Goal: Information Seeking & Learning: Check status

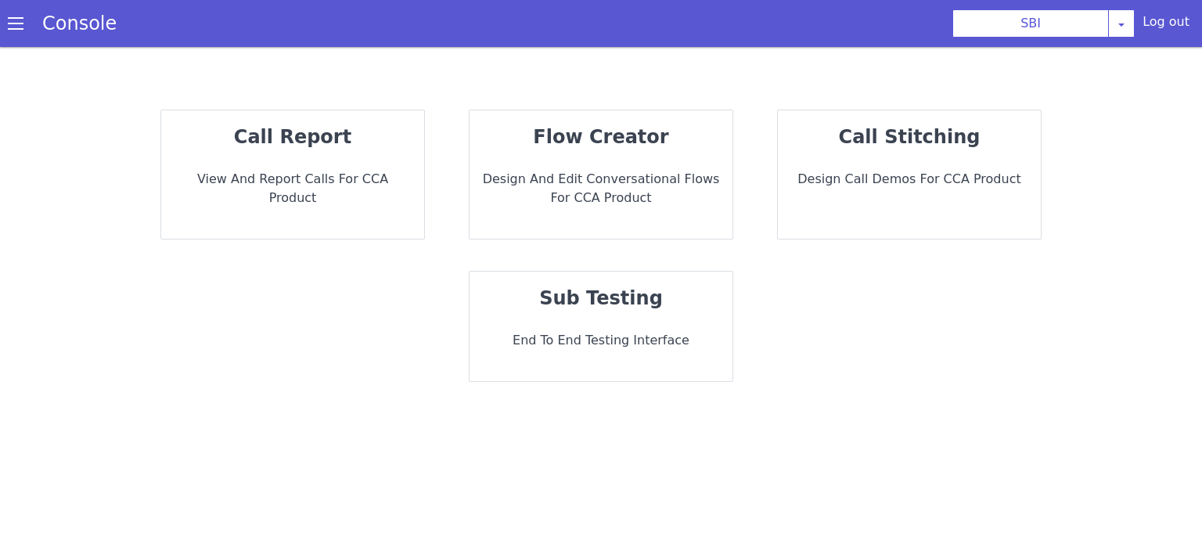
click at [351, 137] on p "call report" at bounding box center [293, 137] width 238 height 28
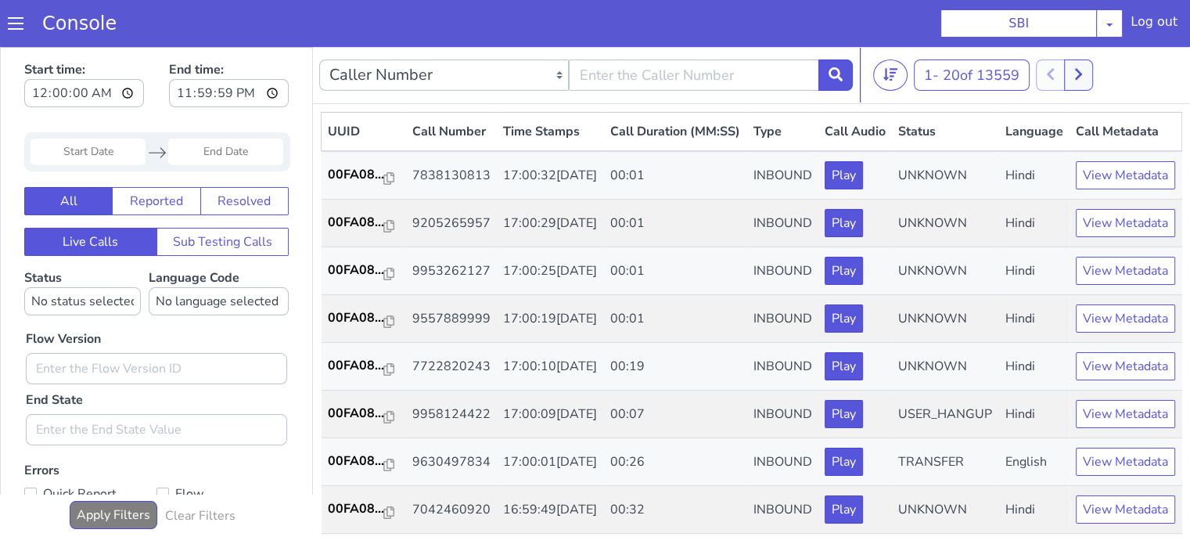
click at [97, 159] on input "Start Date" at bounding box center [88, 152] width 115 height 27
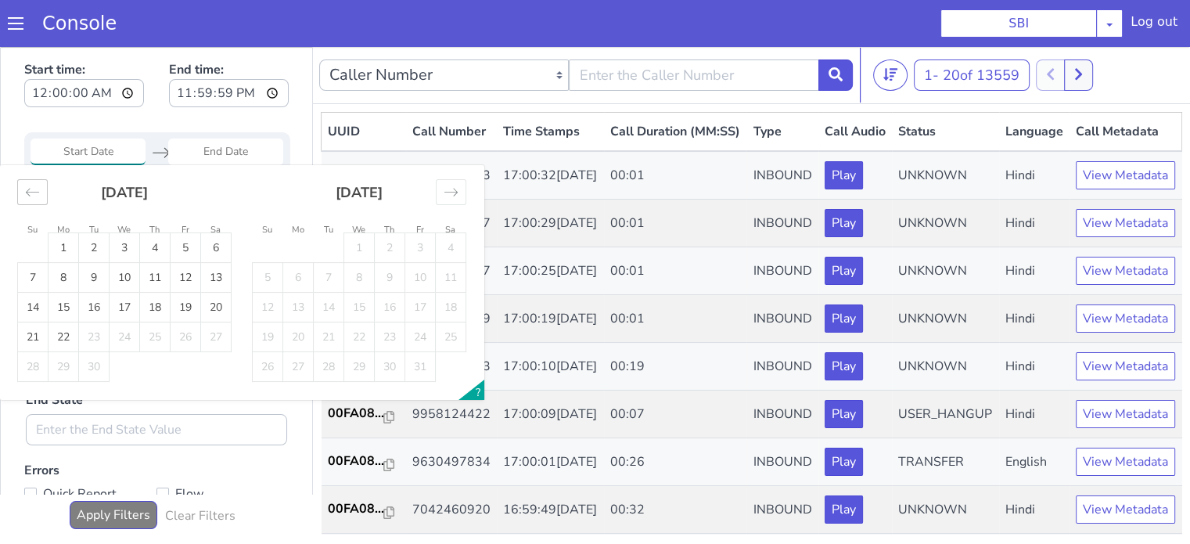
click at [27, 189] on icon "Move backward to switch to the previous month." at bounding box center [32, 192] width 15 height 15
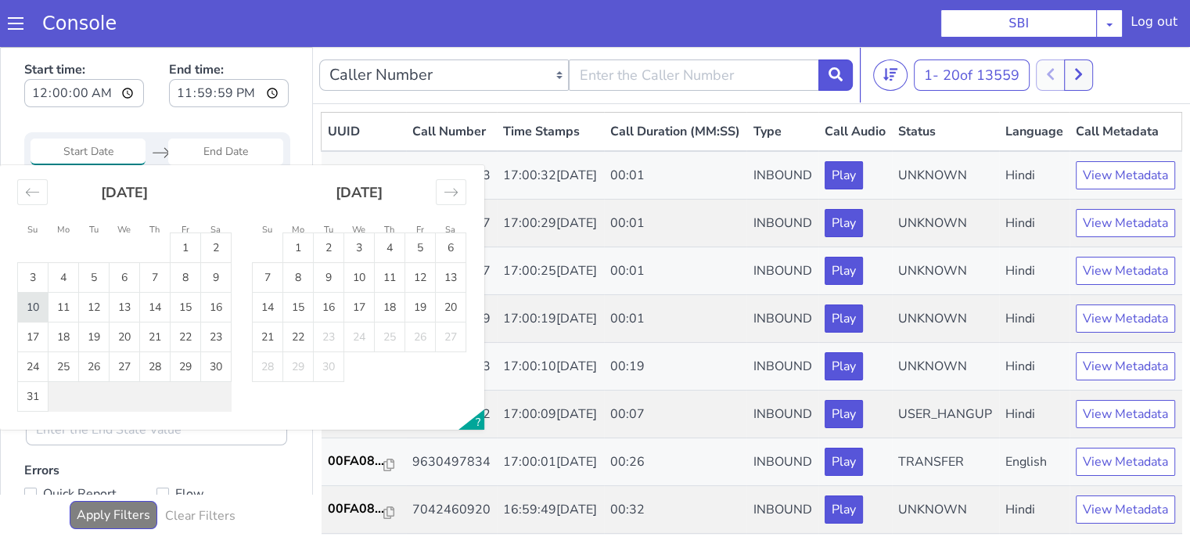
click at [34, 302] on td "10" at bounding box center [33, 308] width 31 height 30
type input "10 Aug 2025"
click at [34, 302] on td "10" at bounding box center [33, 308] width 31 height 30
type input "10 Aug 2025"
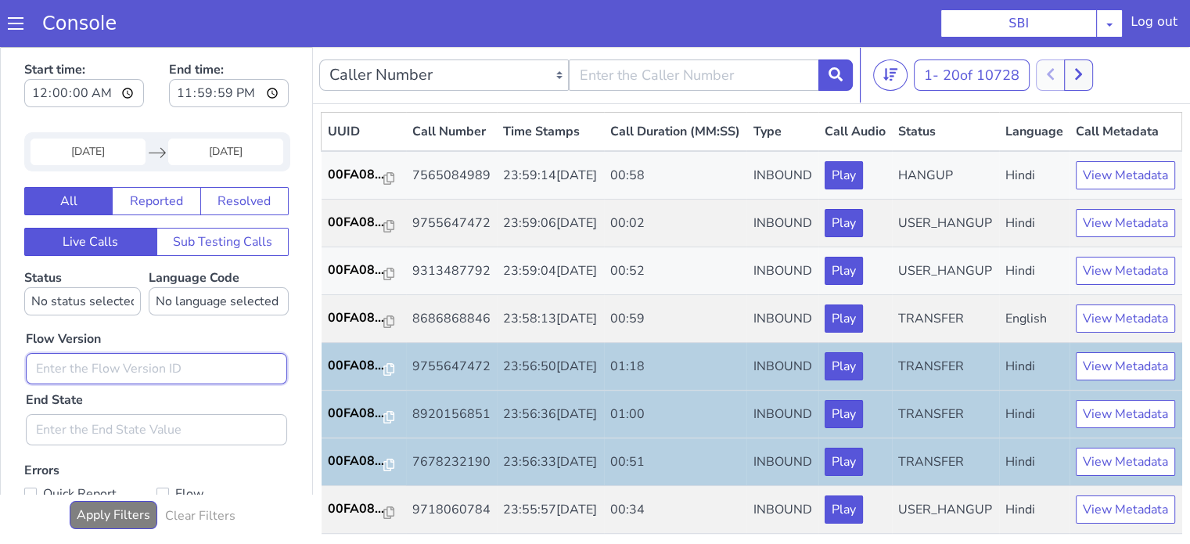
click at [106, 355] on input "text" at bounding box center [156, 368] width 261 height 31
type input "0.1.2"
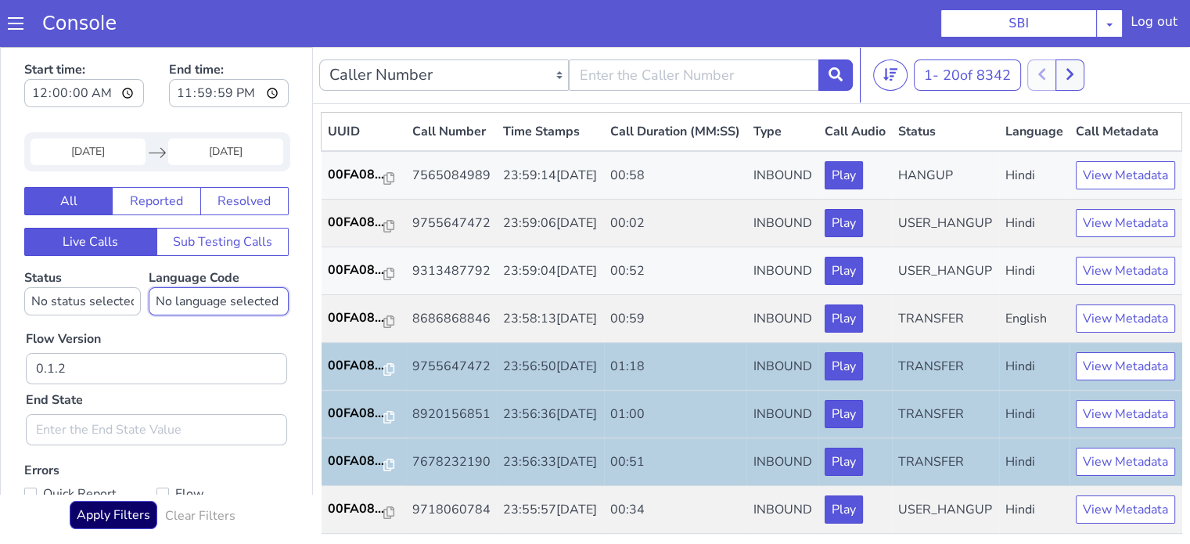
click at [204, 293] on select "No language selected Hindi English Tamil Telugu Kanada Marathi Malayalam Gujara…" at bounding box center [219, 301] width 140 height 28
select select "hi"
click at [149, 287] on select "No language selected Hindi English Tamil Telugu Kanada Marathi Malayalam Gujara…" at bounding box center [219, 301] width 140 height 28
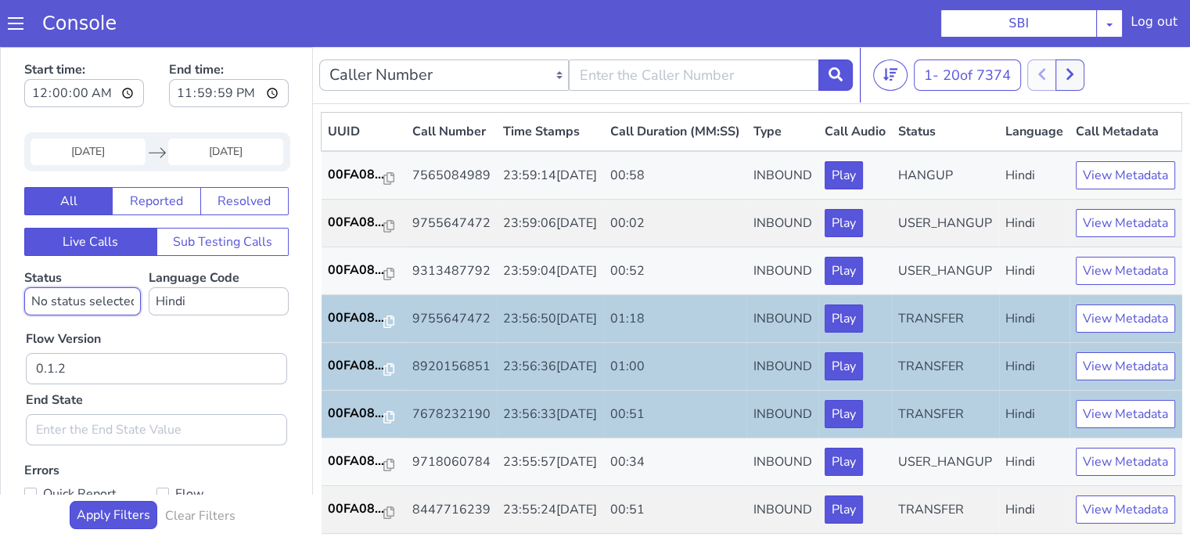
click at [70, 314] on select "No status selected HANGUP USER_HANGUP TRANSFER UNKNOWN" at bounding box center [82, 301] width 117 height 28
click at [24, 287] on select "No status selected HANGUP USER_HANGUP TRANSFER UNKNOWN" at bounding box center [82, 301] width 117 height 28
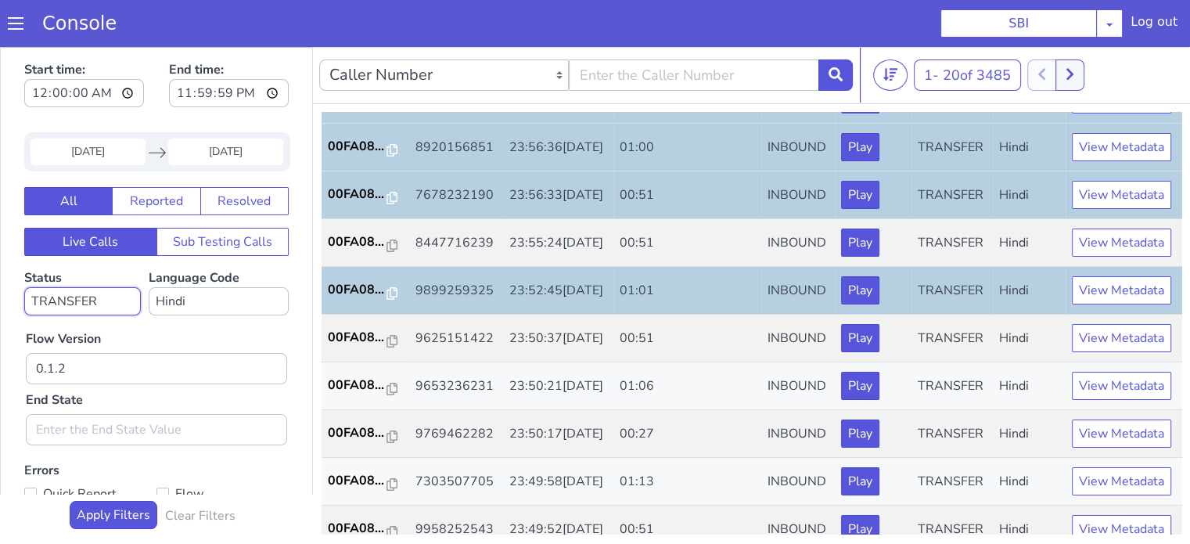
scroll to position [156, 0]
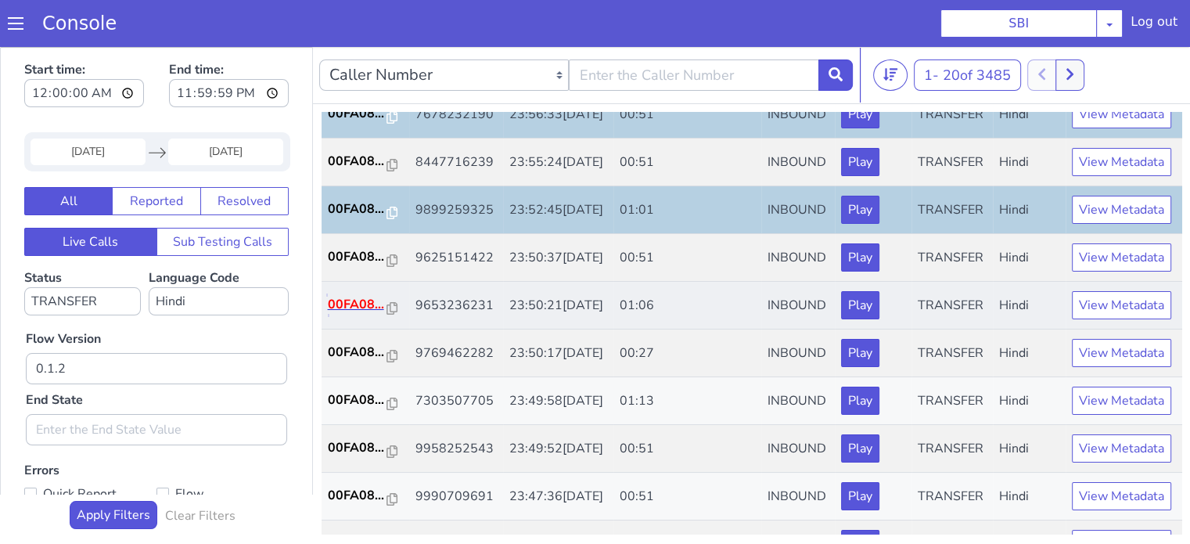
click at [351, 314] on p "00FA08..." at bounding box center [357, 304] width 59 height 19
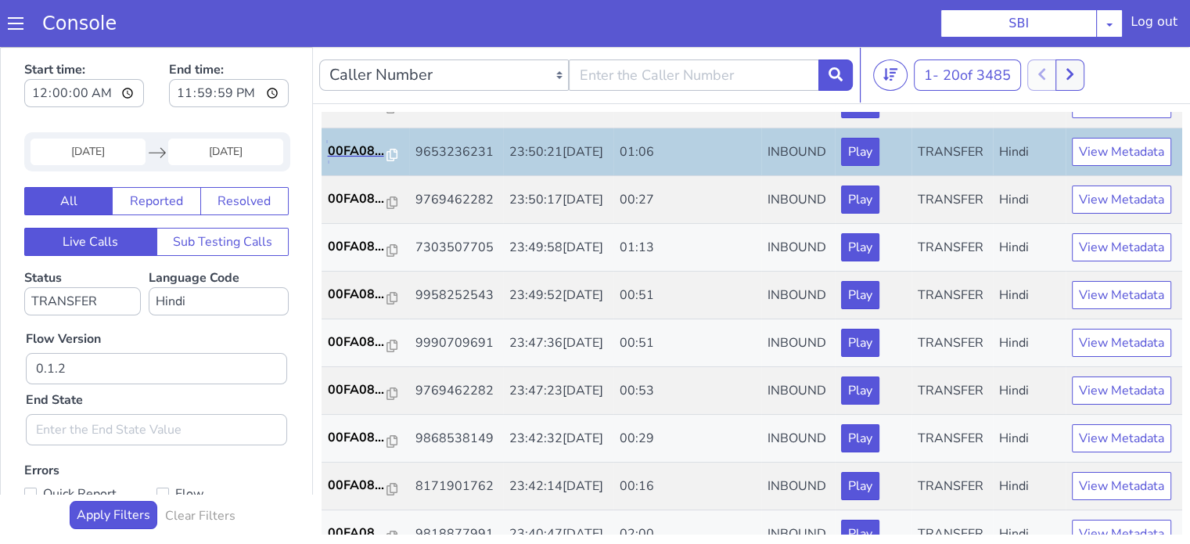
scroll to position [391, 0]
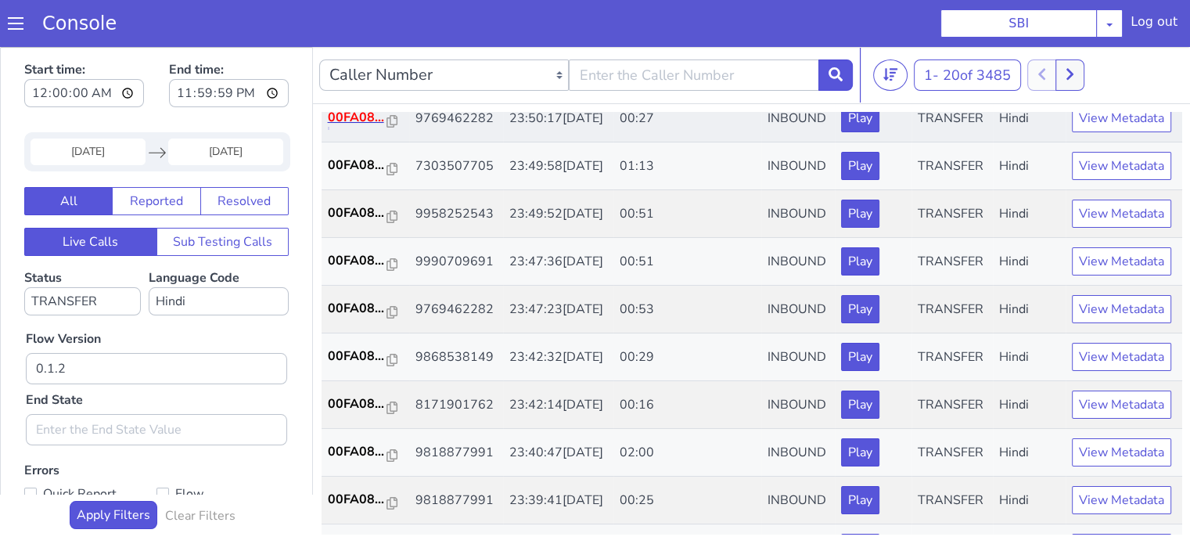
click at [344, 127] on p "00FA08..." at bounding box center [357, 117] width 59 height 19
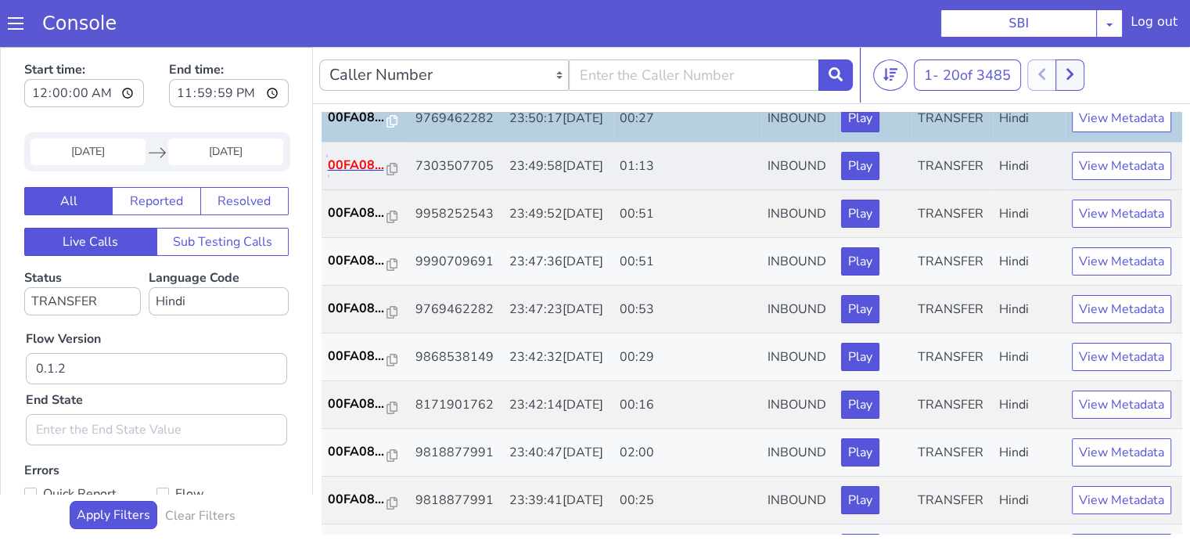
click at [354, 174] on p "00FA08..." at bounding box center [357, 165] width 59 height 19
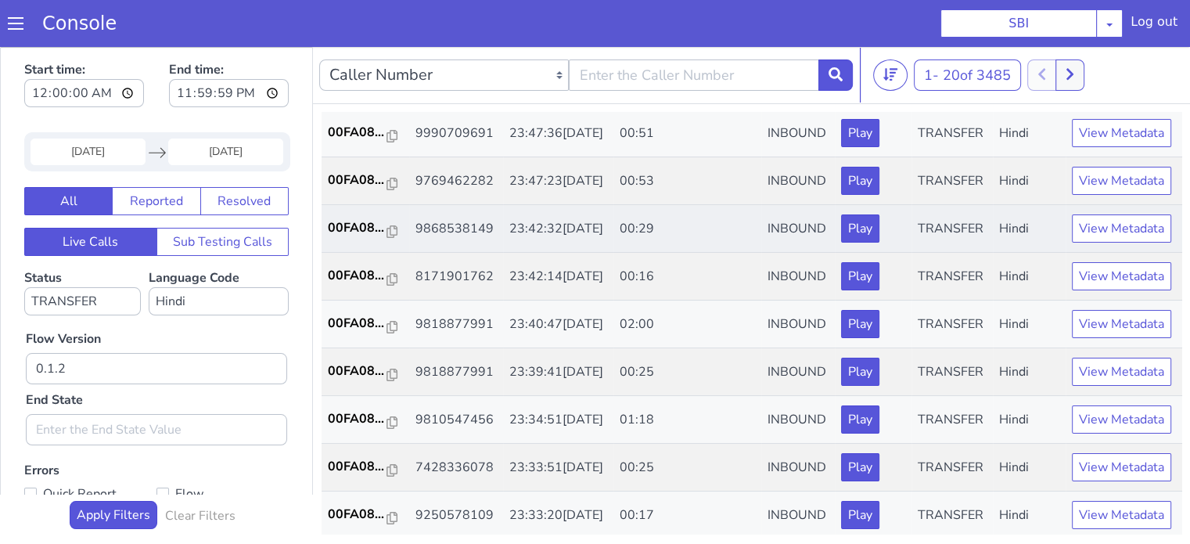
scroll to position [548, 0]
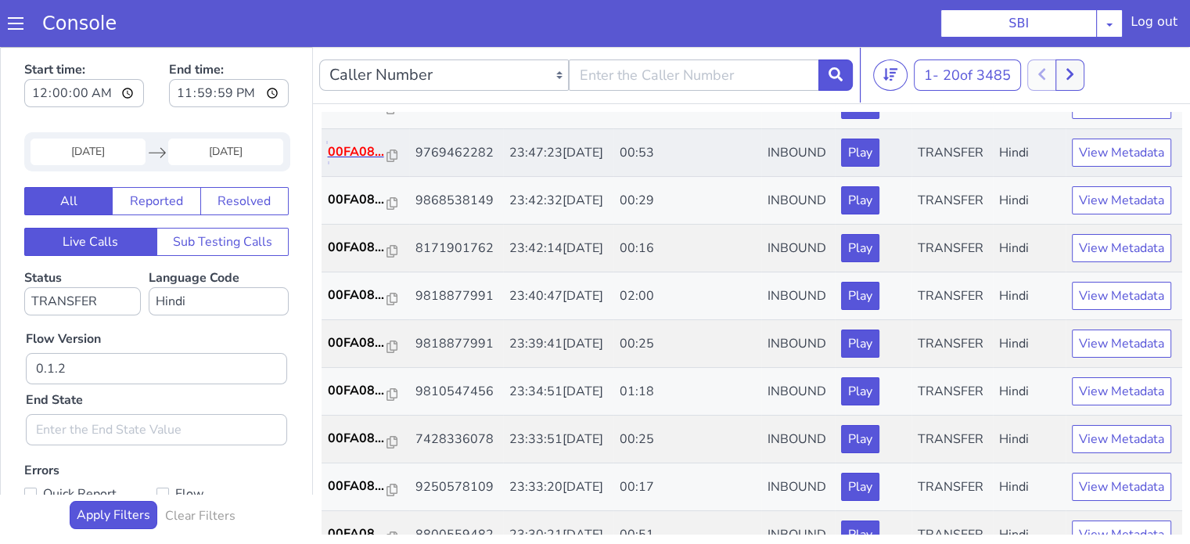
click at [369, 161] on p "00FA08..." at bounding box center [357, 151] width 59 height 19
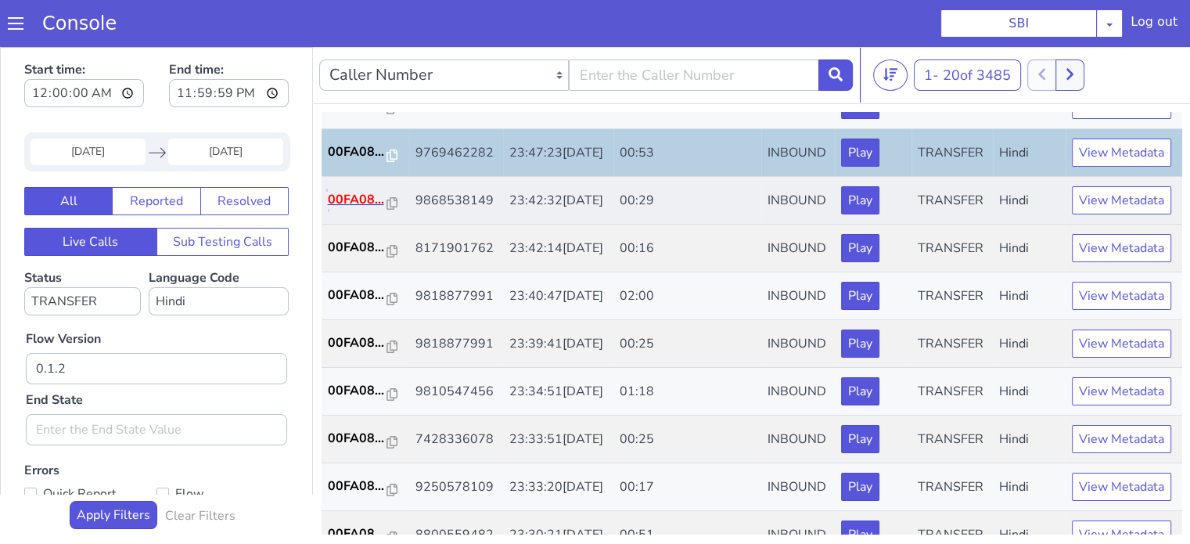
click at [360, 209] on p "00FA08..." at bounding box center [357, 199] width 59 height 19
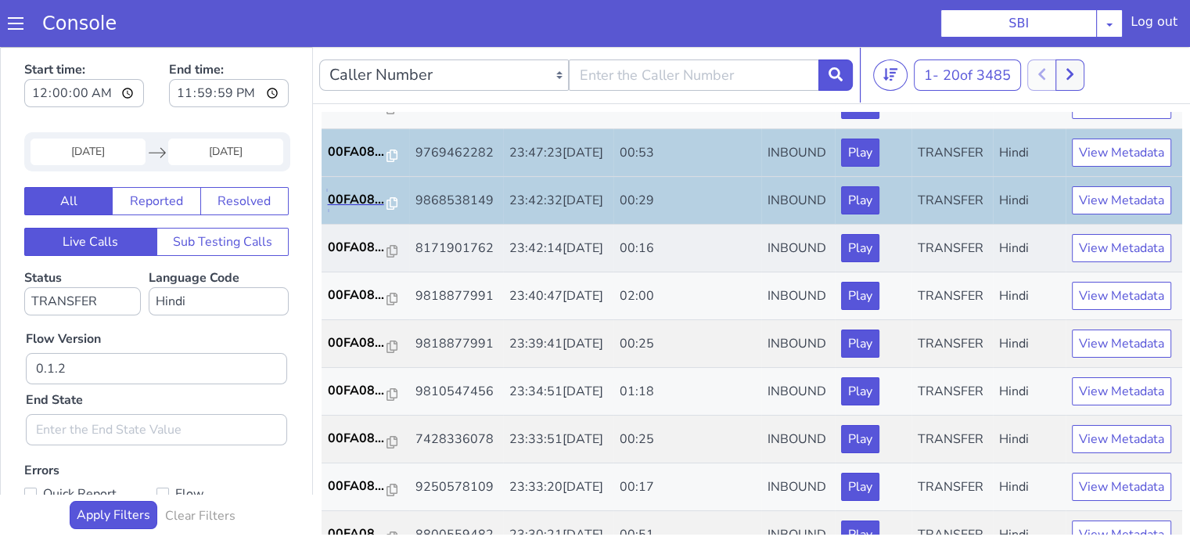
scroll to position [704, 0]
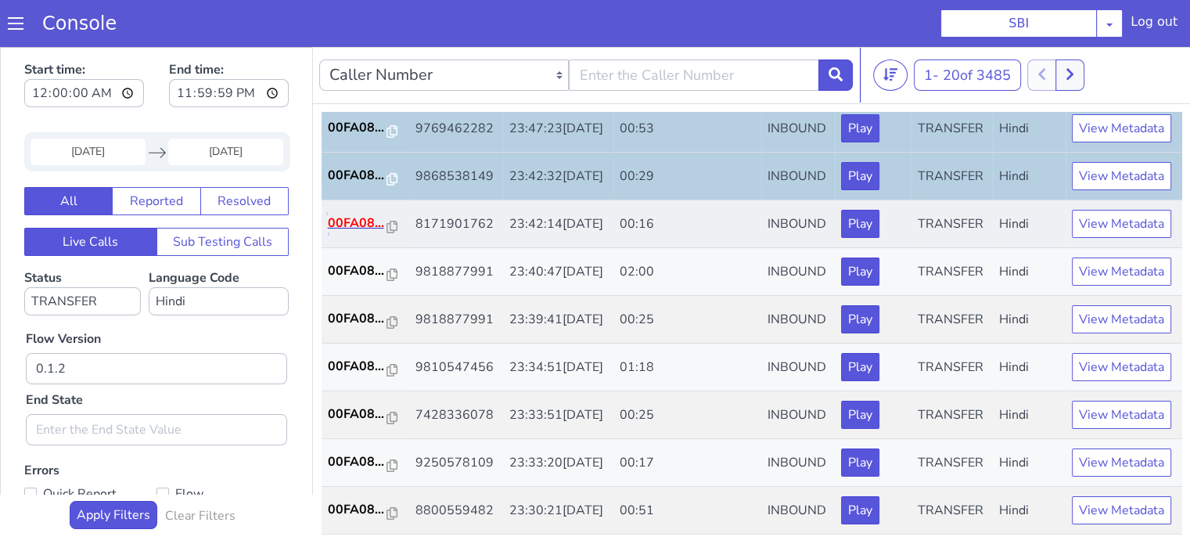
click at [356, 232] on p "00FA08..." at bounding box center [357, 223] width 59 height 19
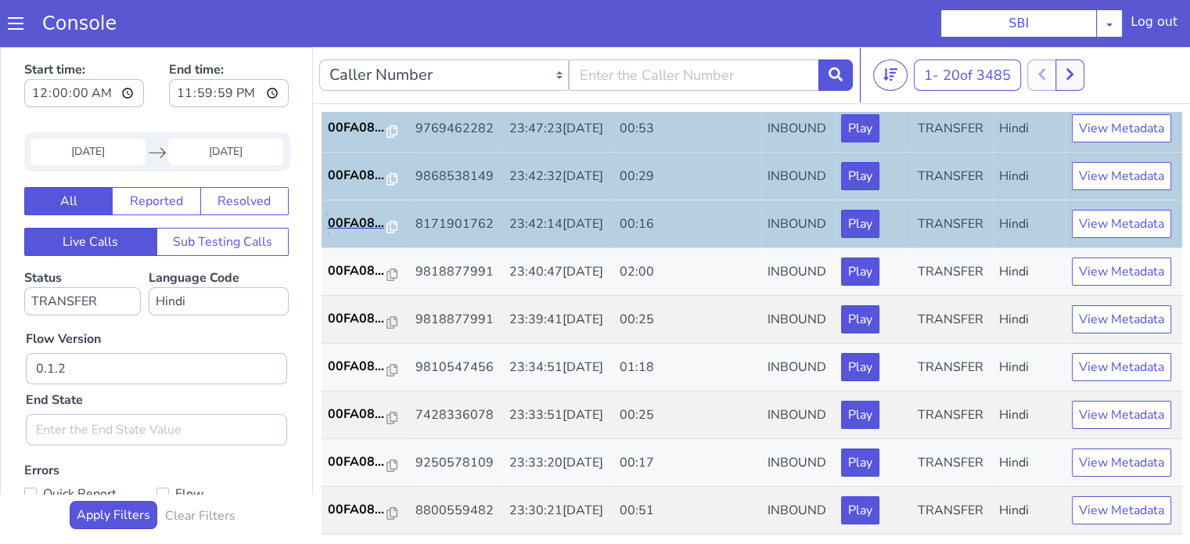
scroll to position [775, 0]
click at [351, 309] on p "00FA08..." at bounding box center [357, 318] width 59 height 19
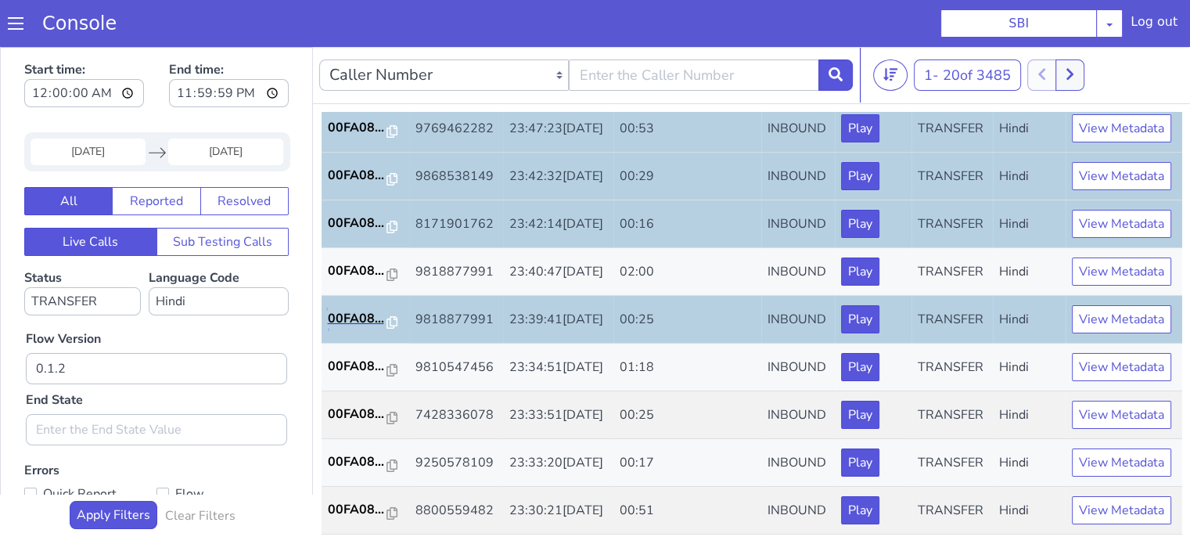
scroll to position [4, 0]
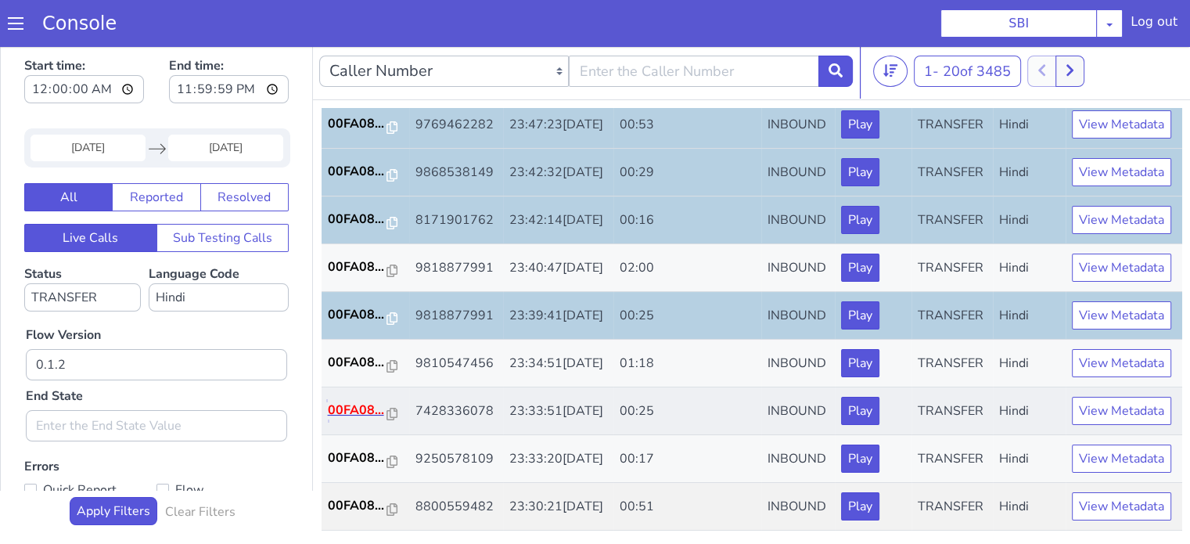
click at [349, 401] on p "00FA08..." at bounding box center [357, 410] width 59 height 19
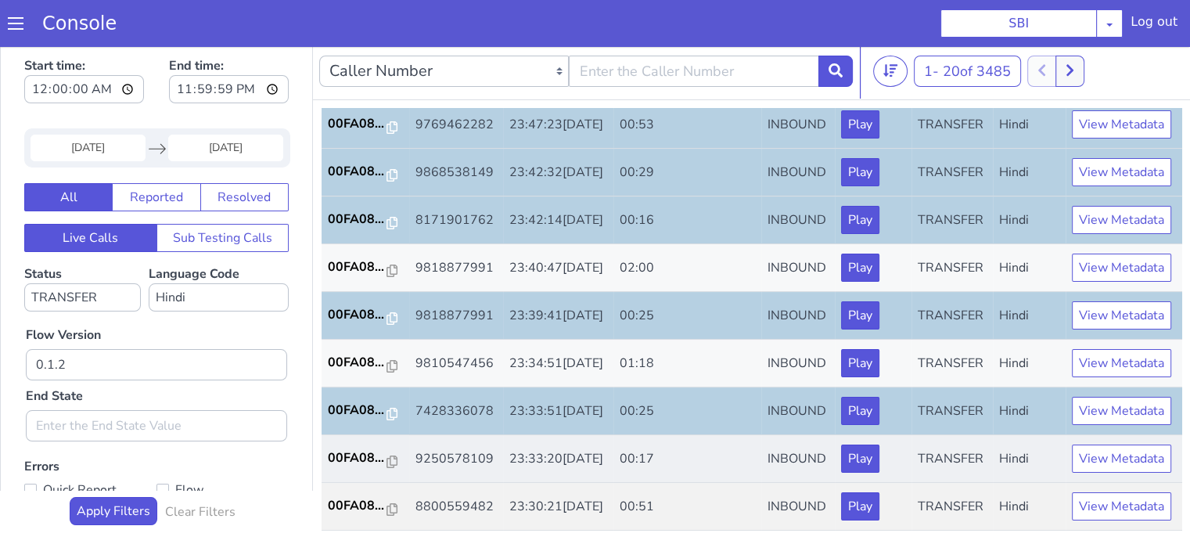
click at [347, 435] on td "00FA08..." at bounding box center [366, 459] width 88 height 48
click at [350, 448] on p "00FA08..." at bounding box center [357, 457] width 59 height 19
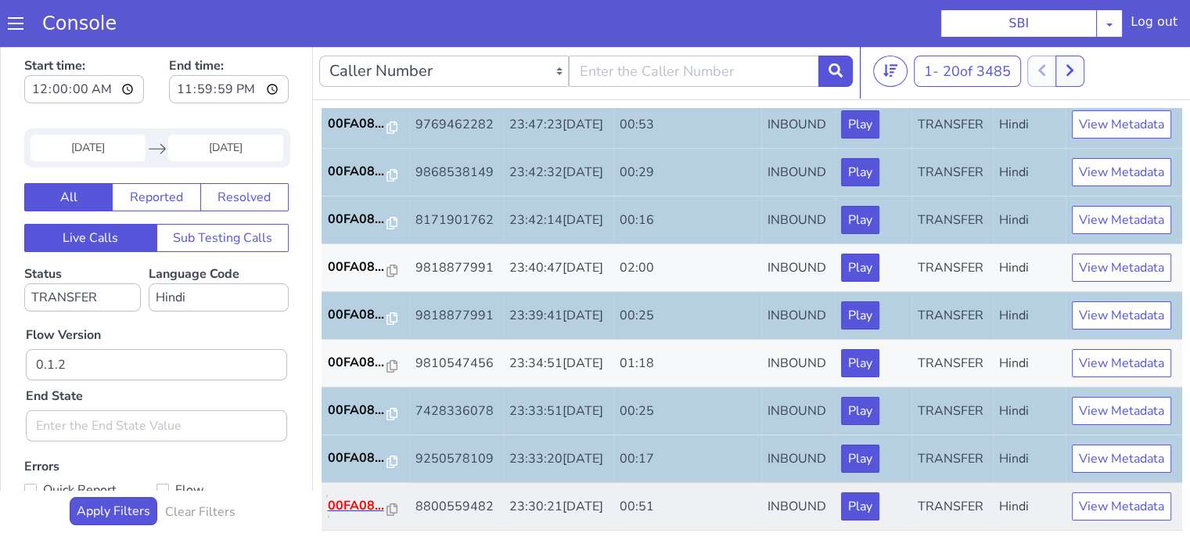
click at [344, 500] on p "00FA08..." at bounding box center [357, 505] width 59 height 19
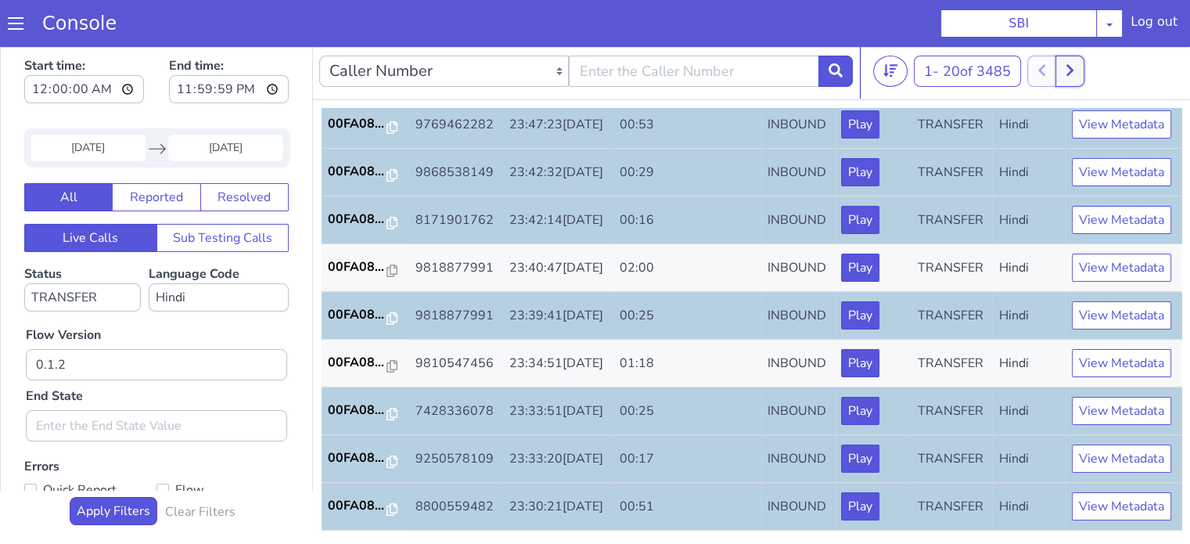
click at [1074, 67] on icon at bounding box center [1070, 70] width 9 height 14
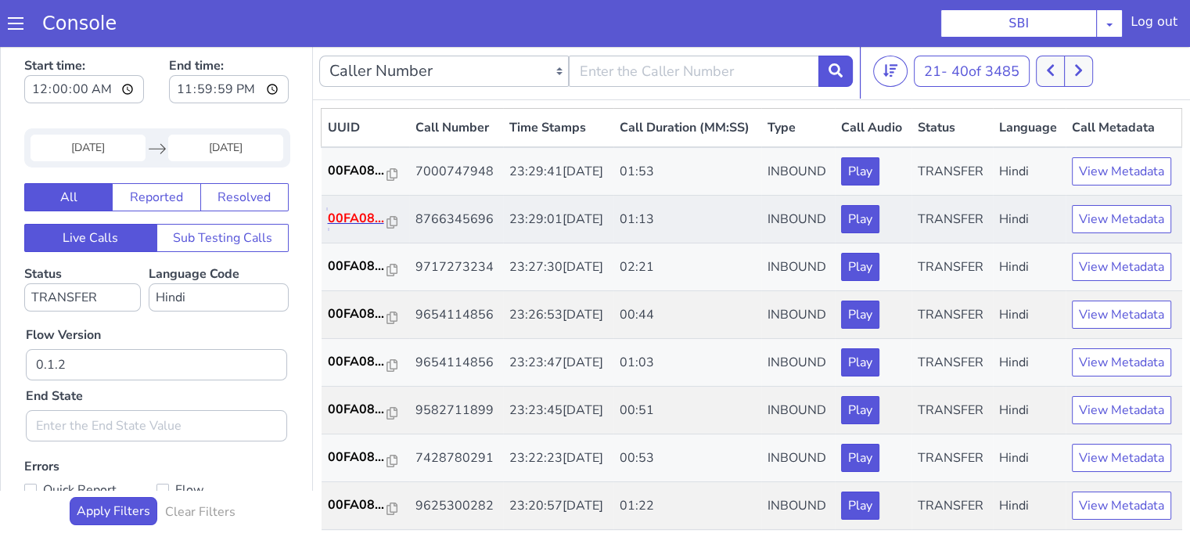
click at [372, 228] on p "00FA08..." at bounding box center [357, 218] width 59 height 19
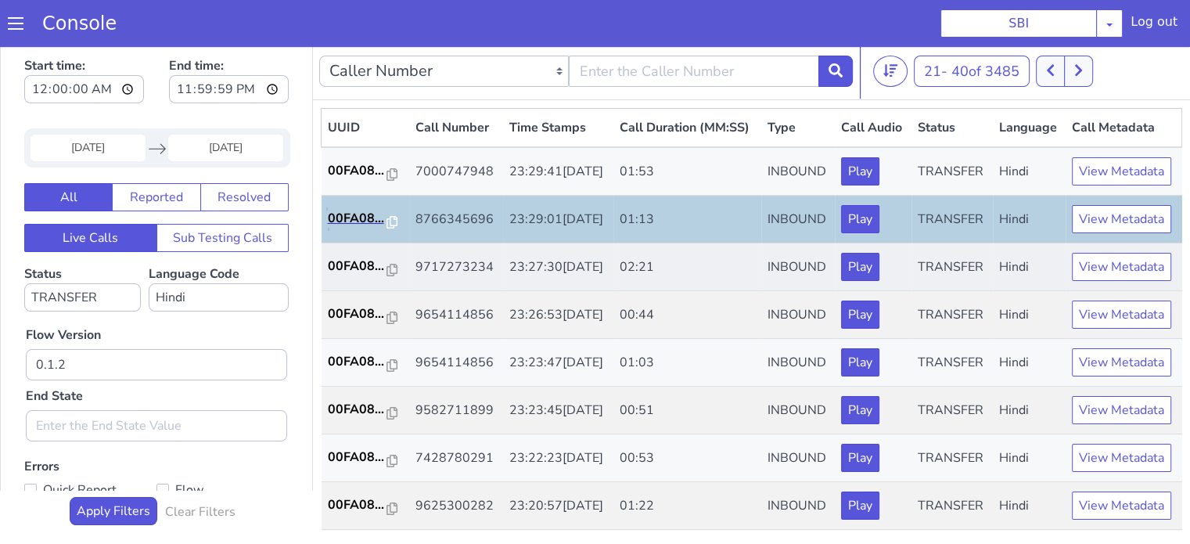
scroll to position [78, 0]
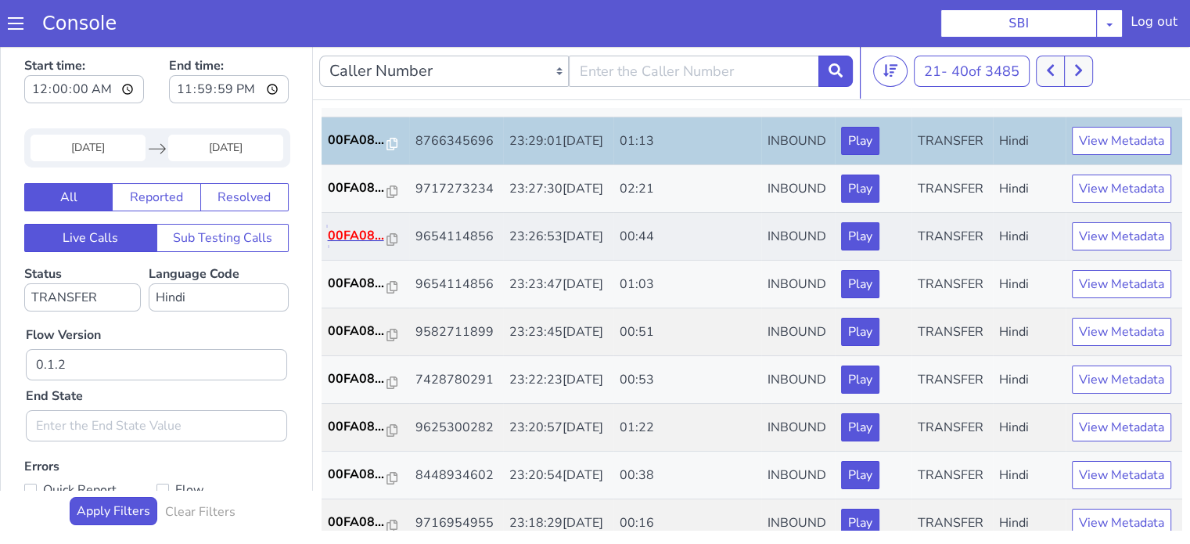
click at [345, 245] on p "00FA08..." at bounding box center [357, 235] width 59 height 19
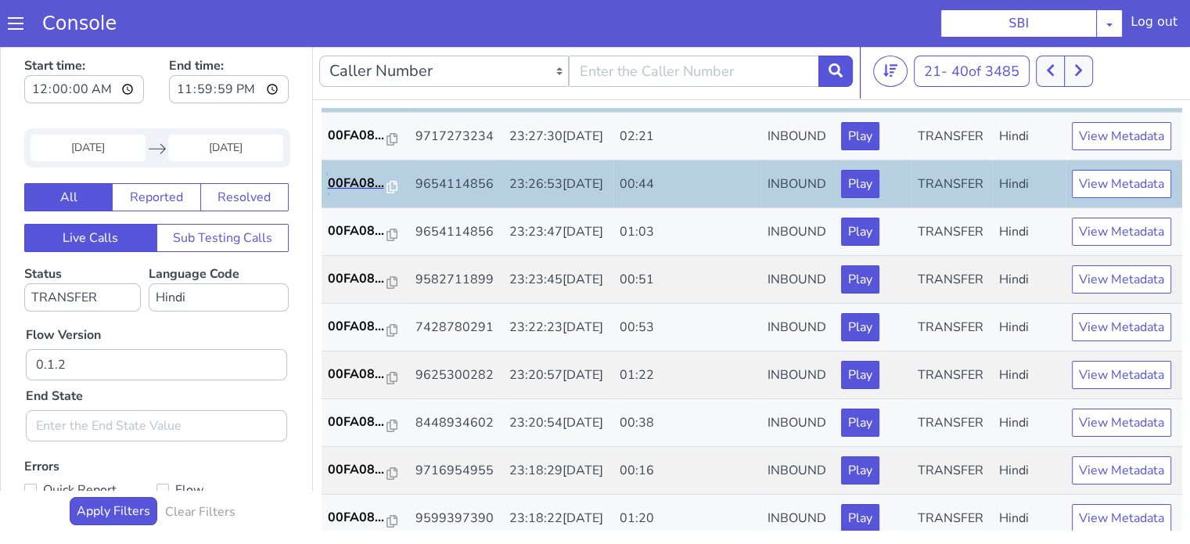
scroll to position [235, 0]
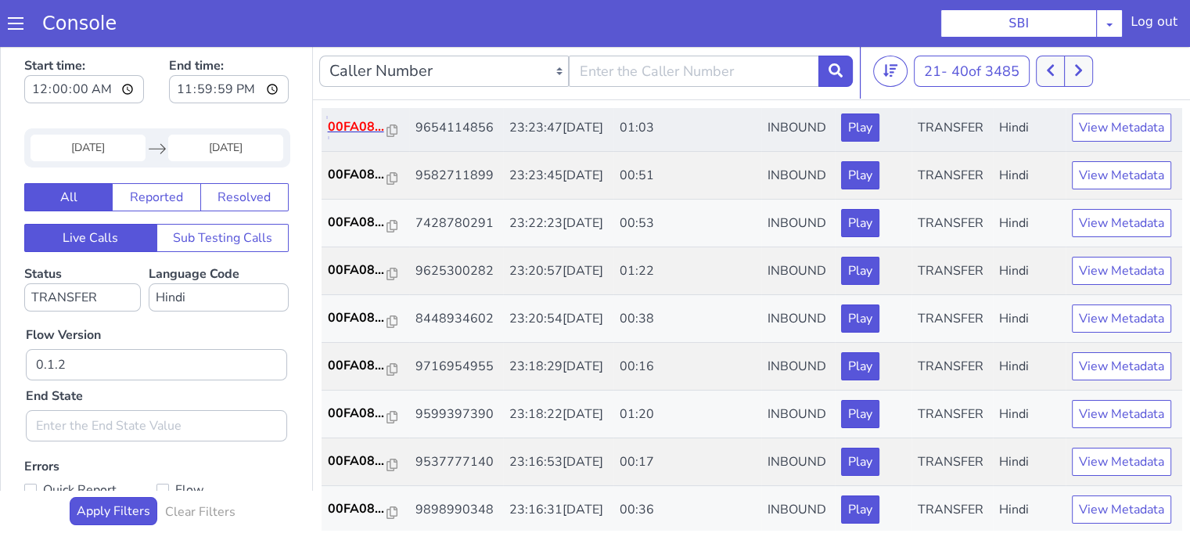
click at [347, 136] on p "00FA08..." at bounding box center [357, 126] width 59 height 19
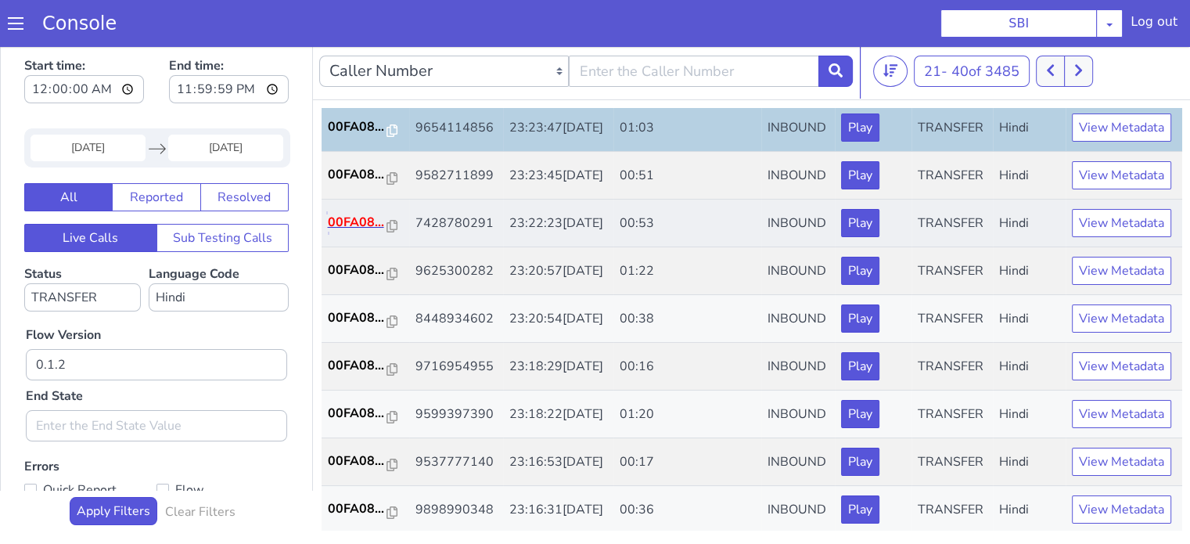
click at [355, 232] on p "00FA08..." at bounding box center [357, 222] width 59 height 19
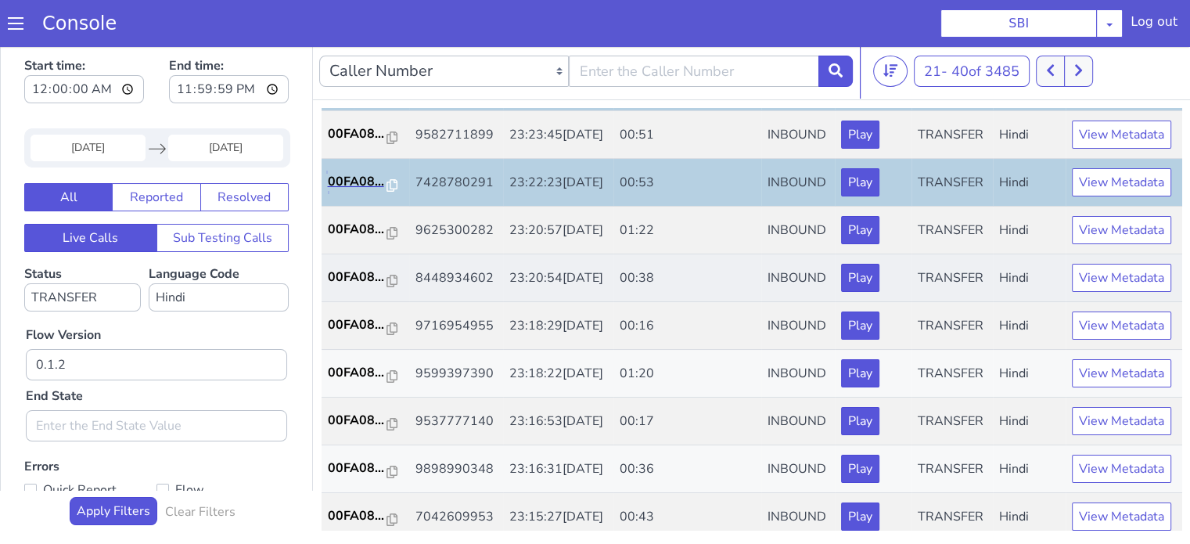
scroll to position [313, 0]
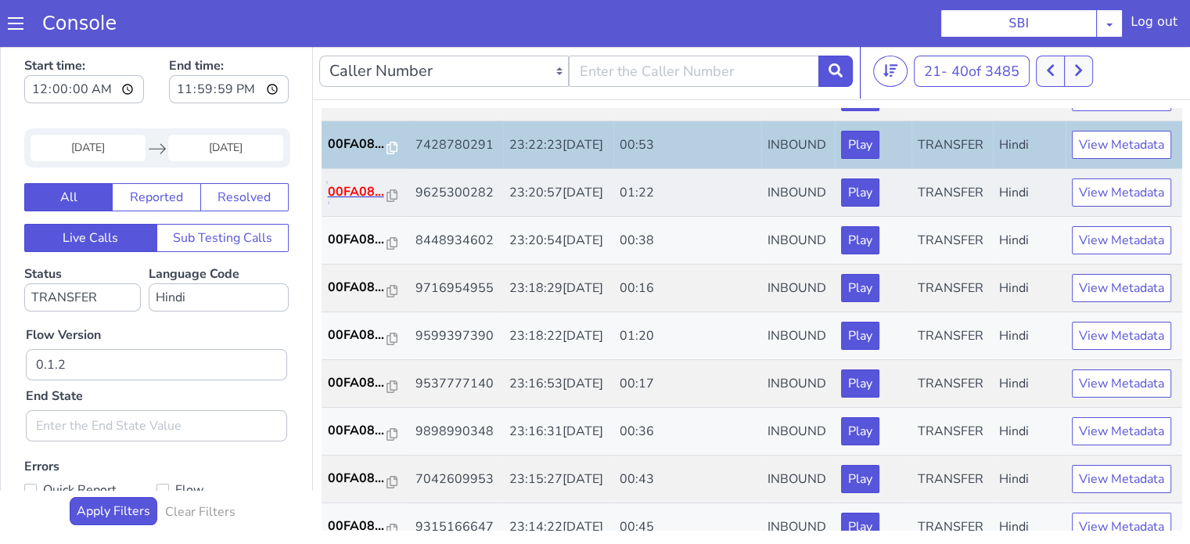
click at [351, 201] on p "00FA08..." at bounding box center [357, 191] width 59 height 19
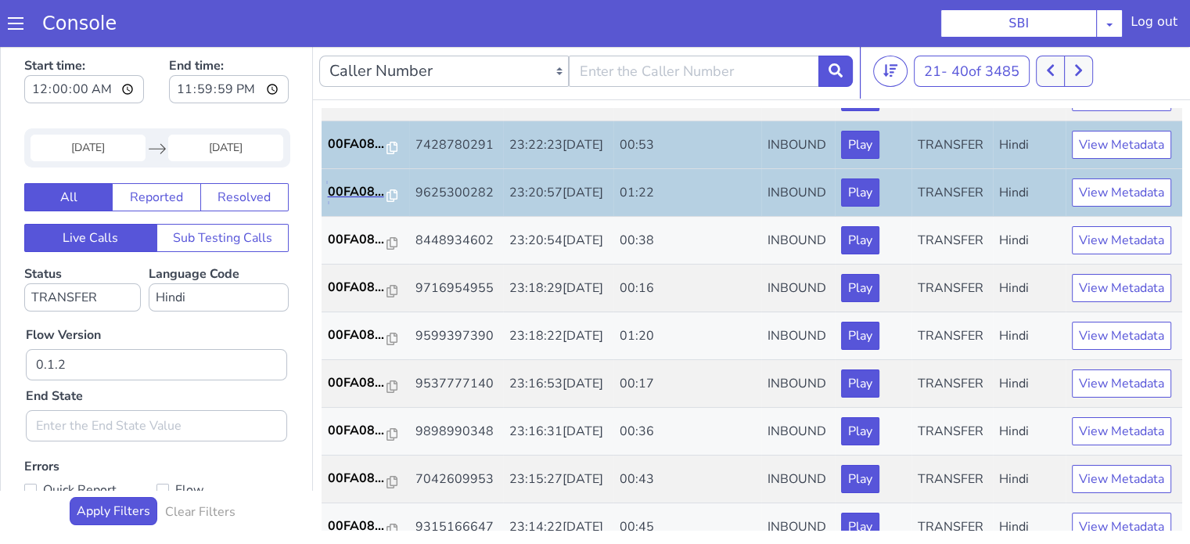
scroll to position [469, 0]
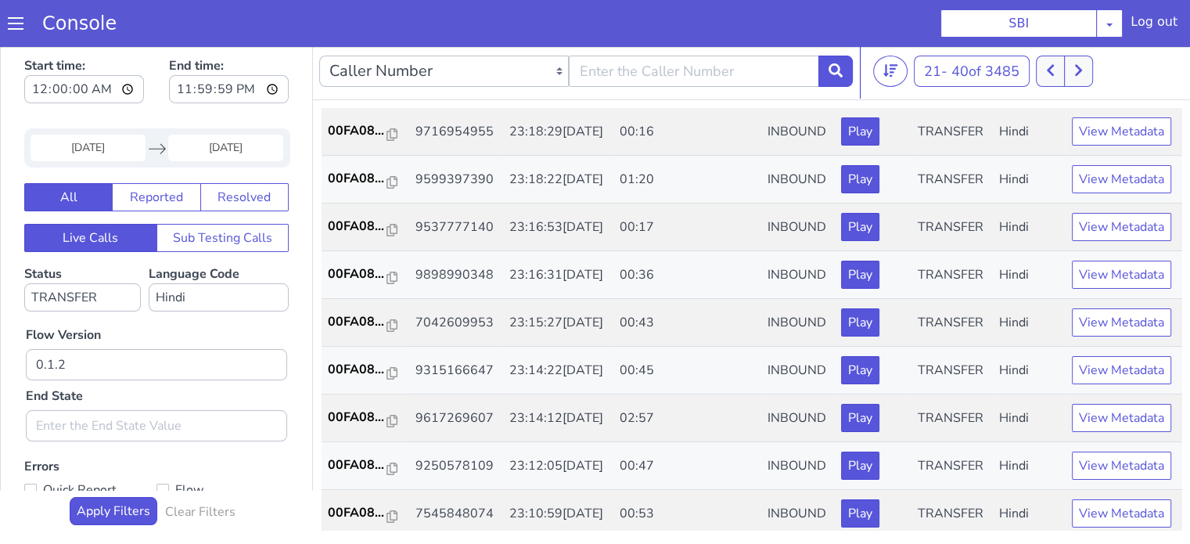
click at [363, 92] on p "00FA08..." at bounding box center [357, 83] width 59 height 19
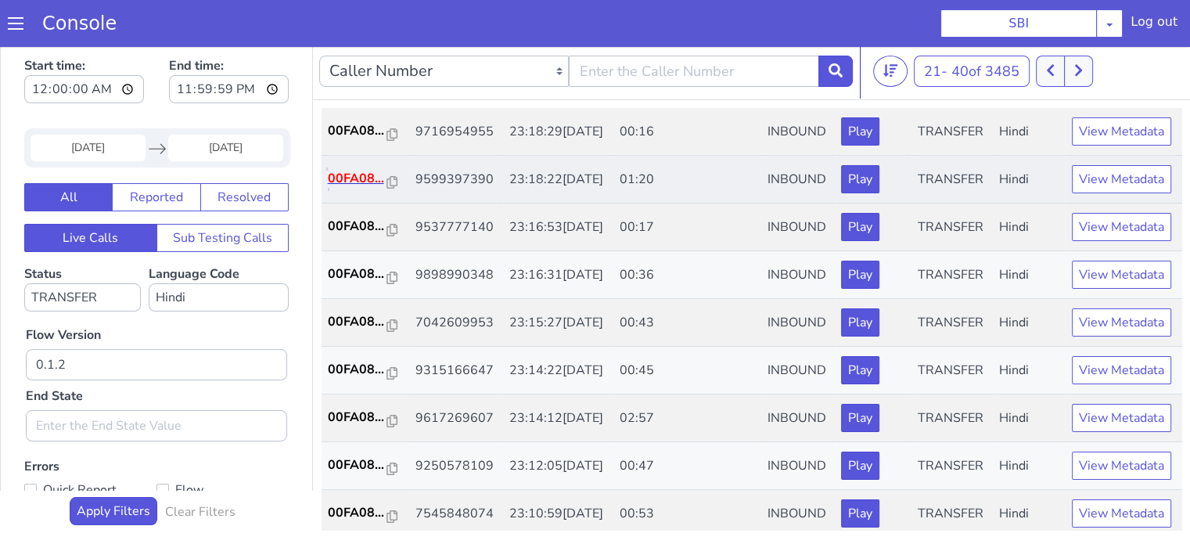
click at [355, 188] on p "00FA08..." at bounding box center [357, 178] width 59 height 19
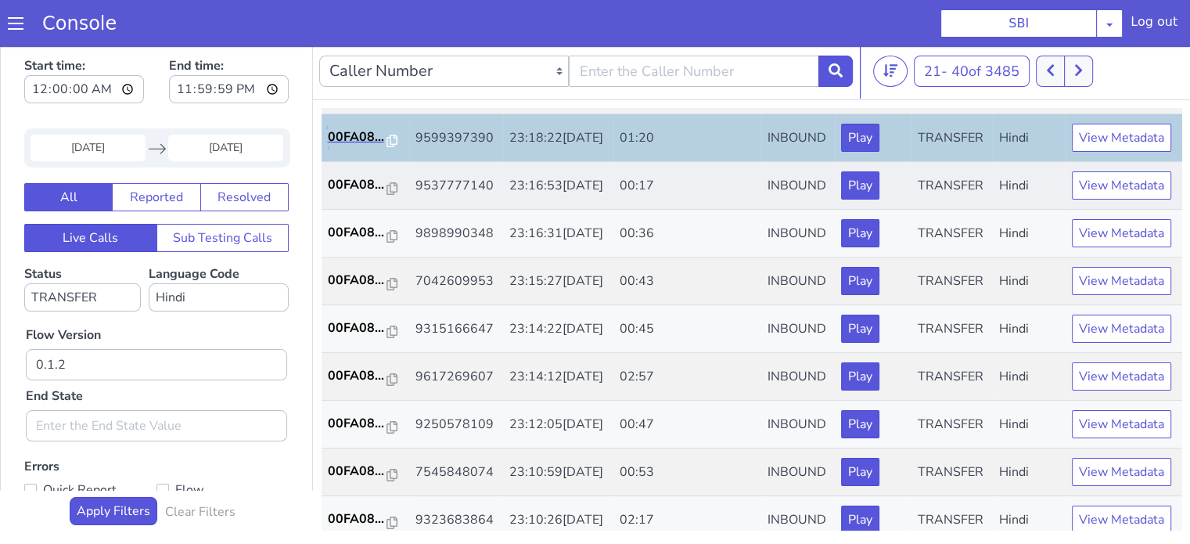
scroll to position [548, 0]
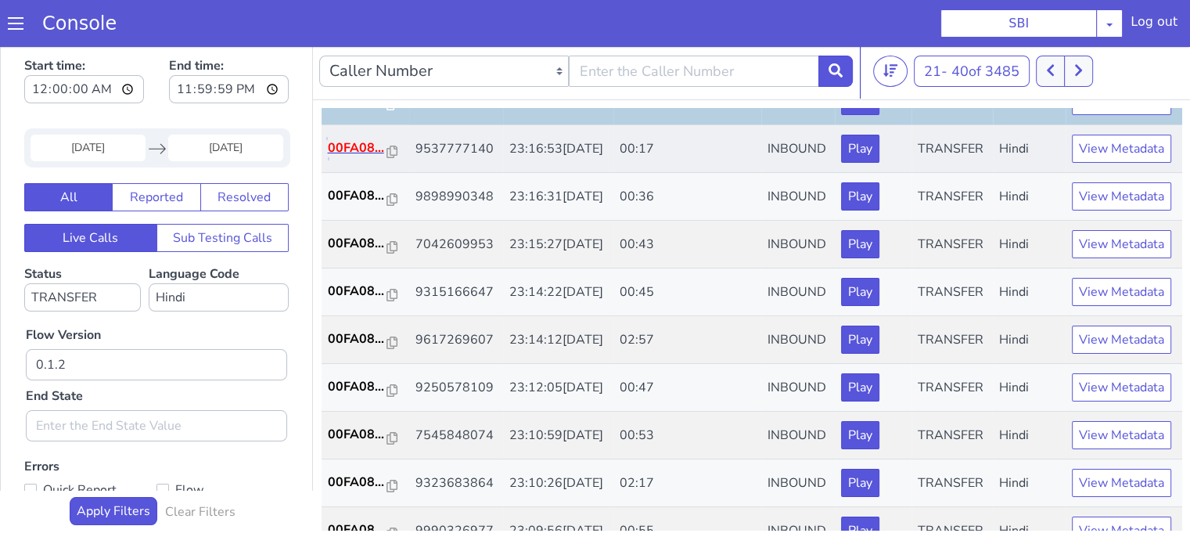
click at [353, 157] on p "00FA08..." at bounding box center [357, 148] width 59 height 19
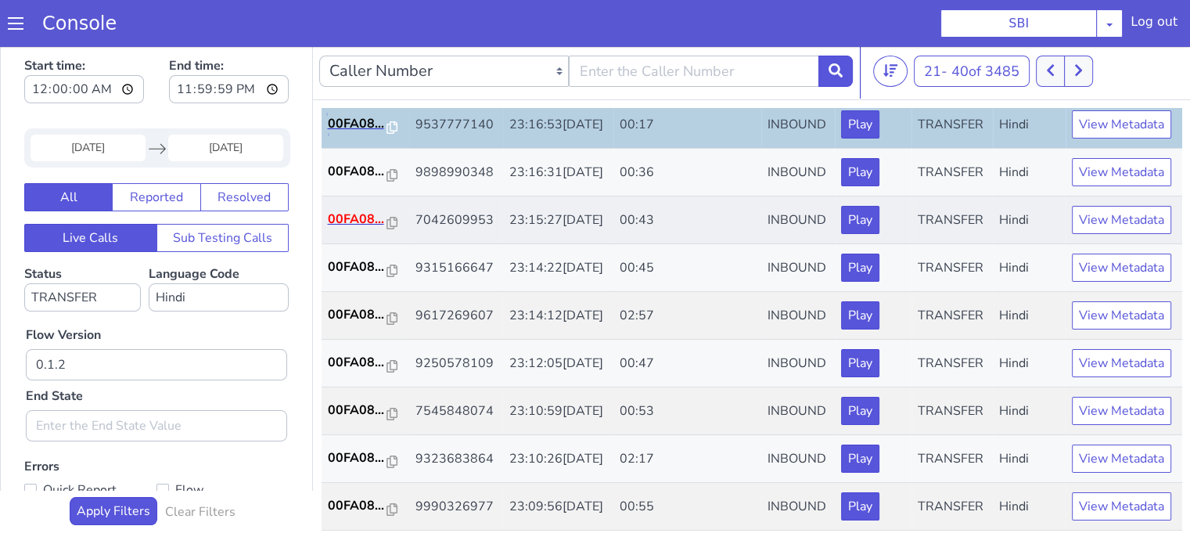
scroll to position [626, 0]
click at [343, 181] on p "00FA08..." at bounding box center [357, 171] width 59 height 19
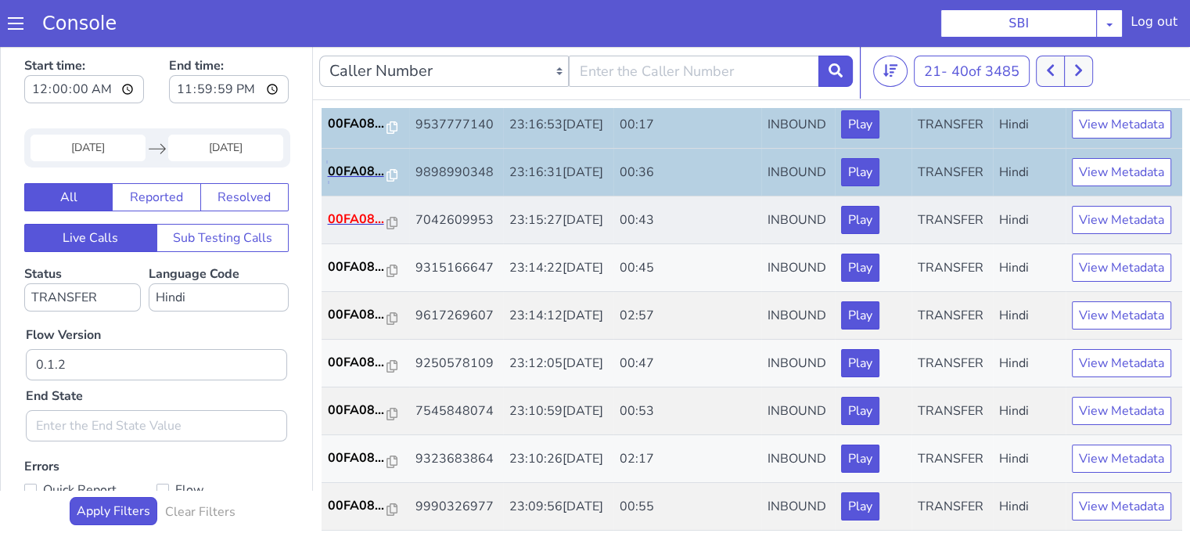
scroll to position [704, 0]
click at [365, 228] on p "00FA08..." at bounding box center [357, 219] width 59 height 19
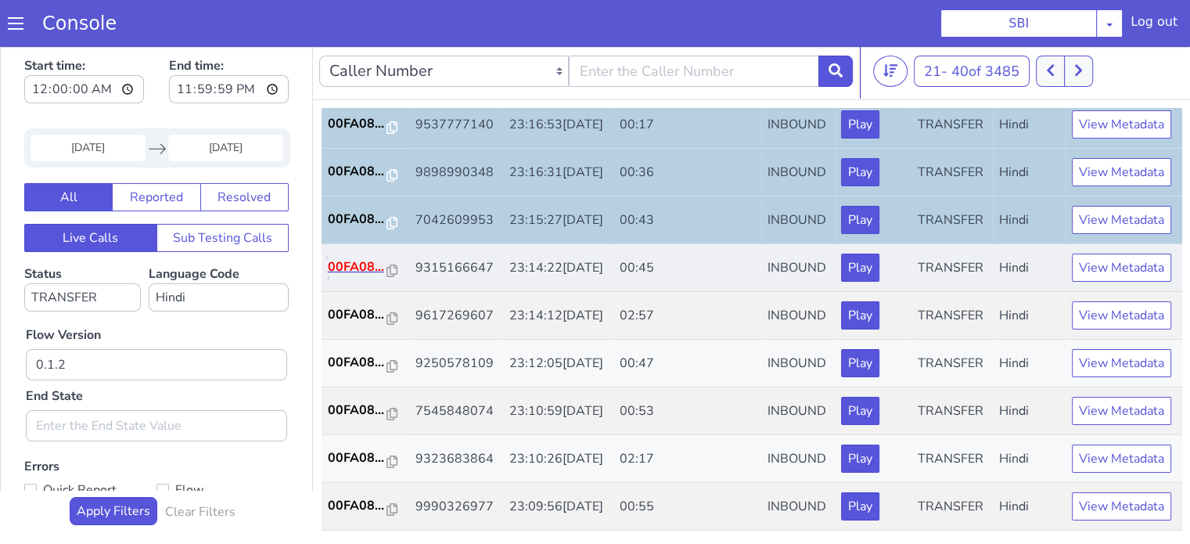
click at [344, 276] on p "00FA08..." at bounding box center [357, 266] width 59 height 19
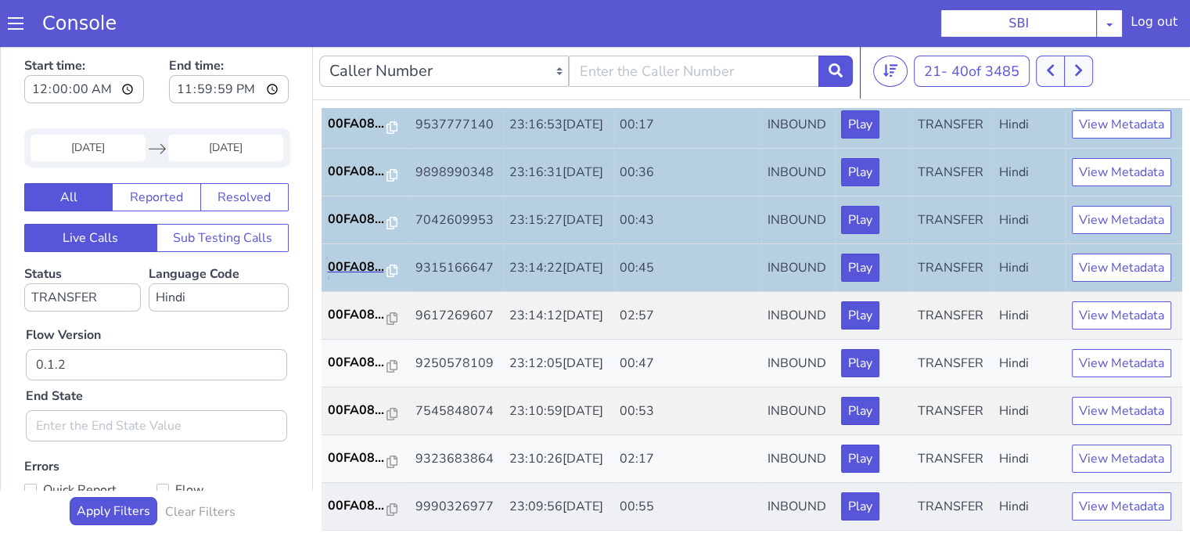
scroll to position [775, 0]
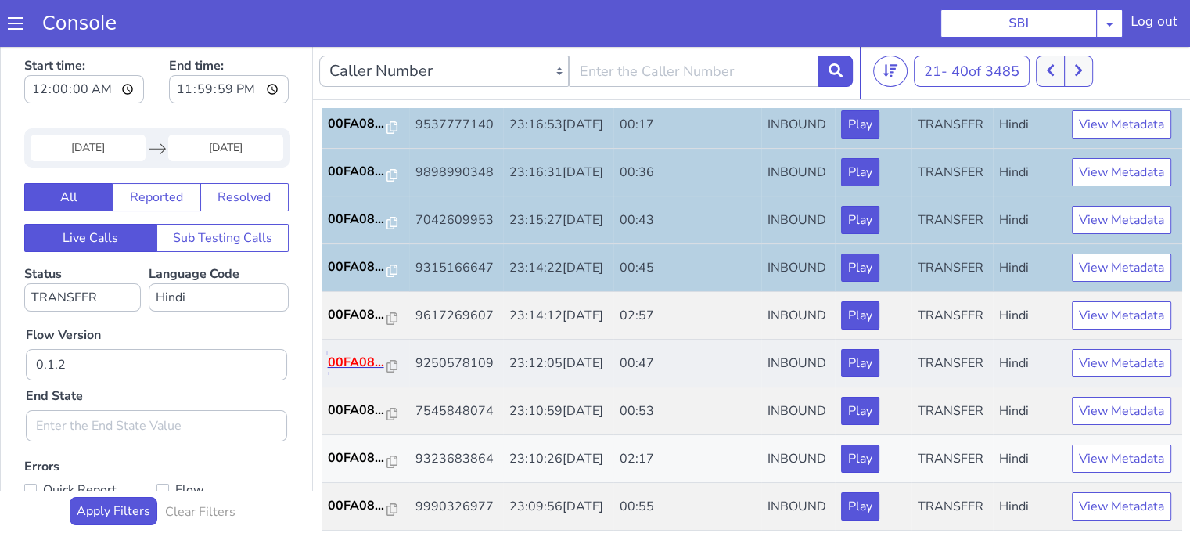
click at [366, 353] on p "00FA08..." at bounding box center [357, 362] width 59 height 19
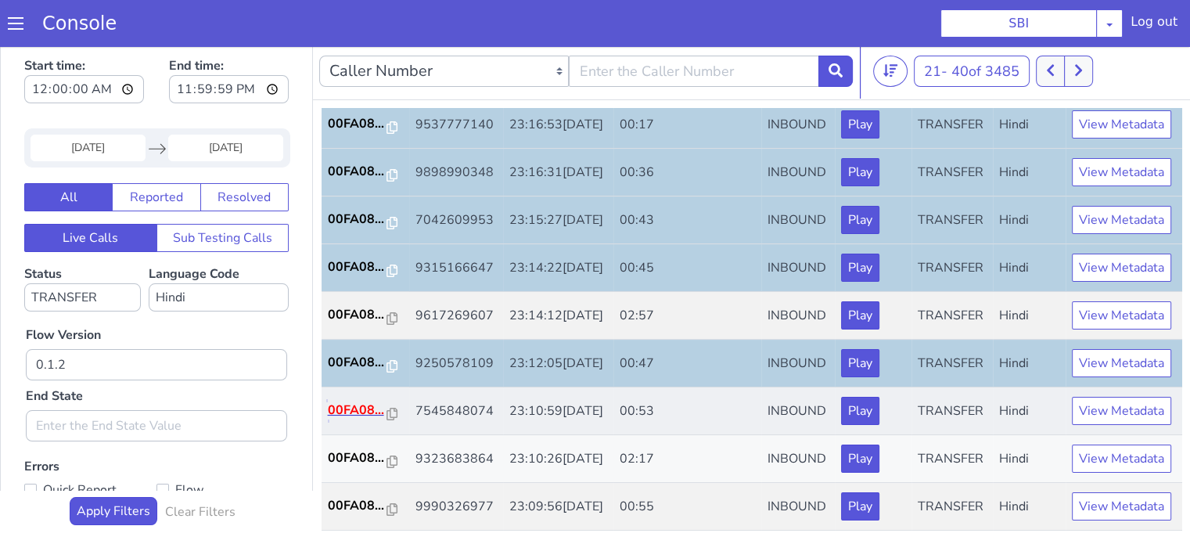
click at [349, 401] on p "00FA08..." at bounding box center [357, 410] width 59 height 19
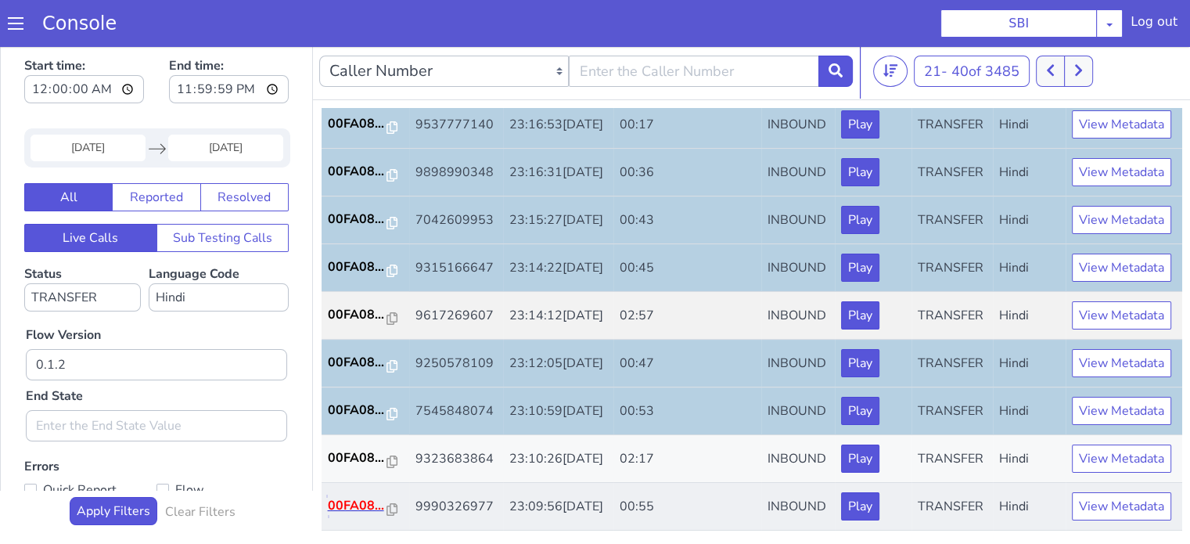
click at [352, 502] on p "00FA08..." at bounding box center [357, 505] width 59 height 19
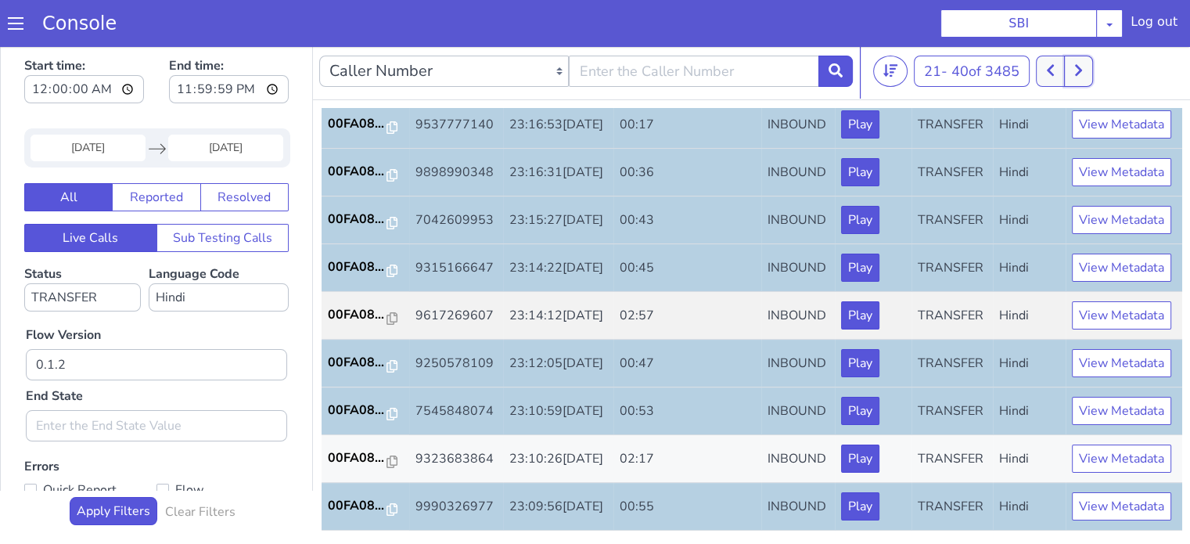
click at [1083, 77] on icon at bounding box center [1078, 70] width 9 height 14
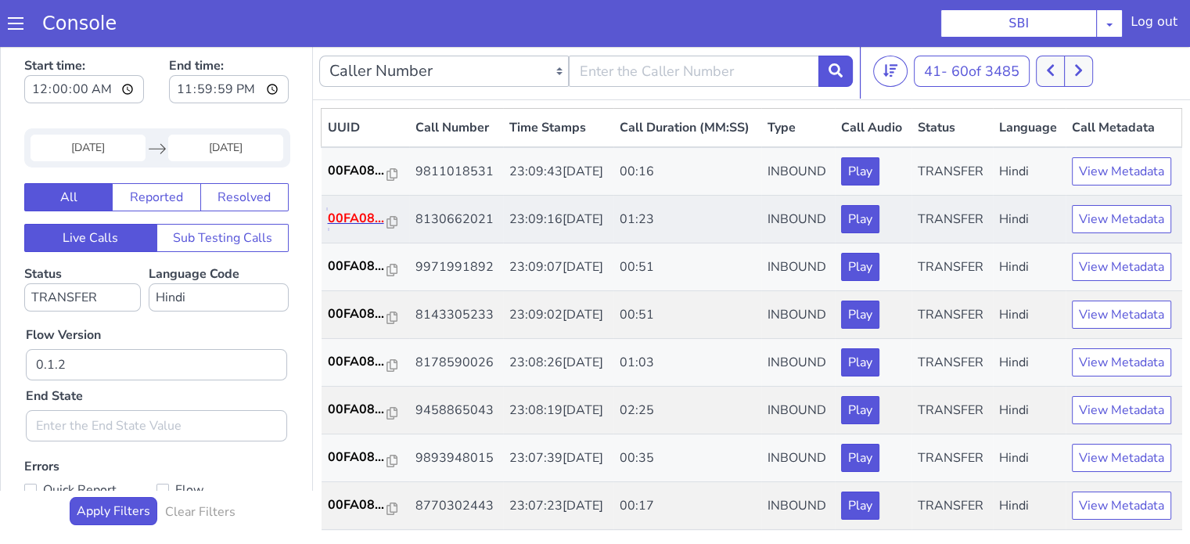
click at [356, 228] on p "00FA08..." at bounding box center [357, 218] width 59 height 19
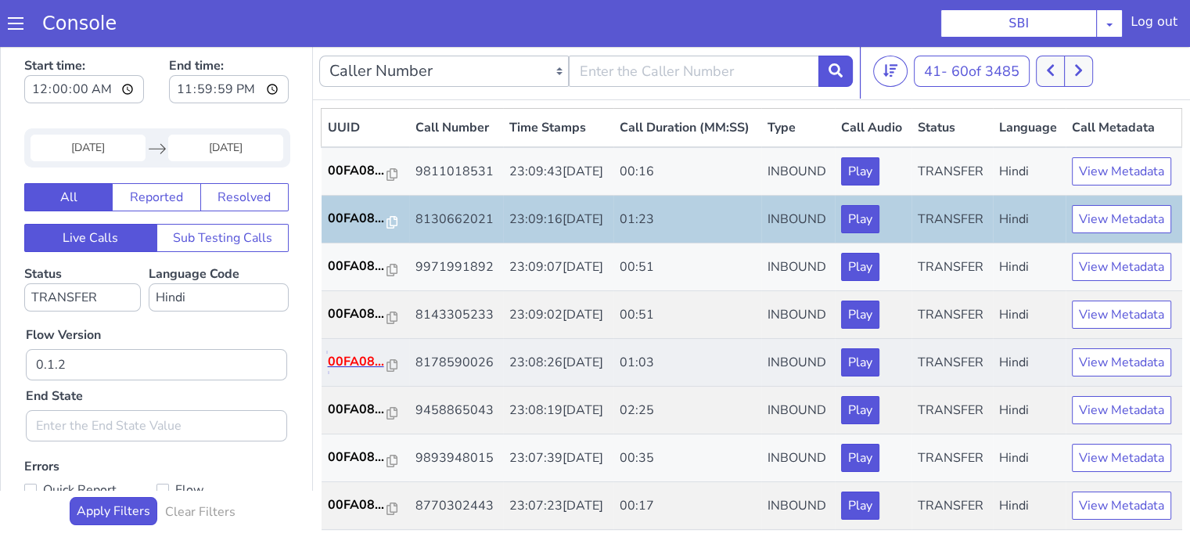
click at [355, 371] on p "00FA08..." at bounding box center [357, 361] width 59 height 19
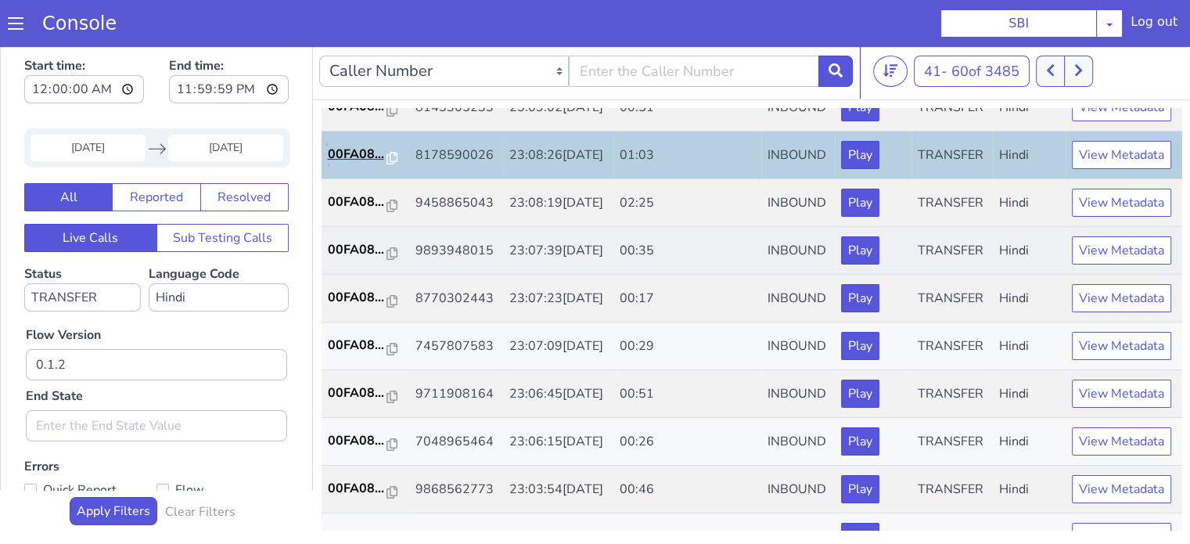
scroll to position [235, 0]
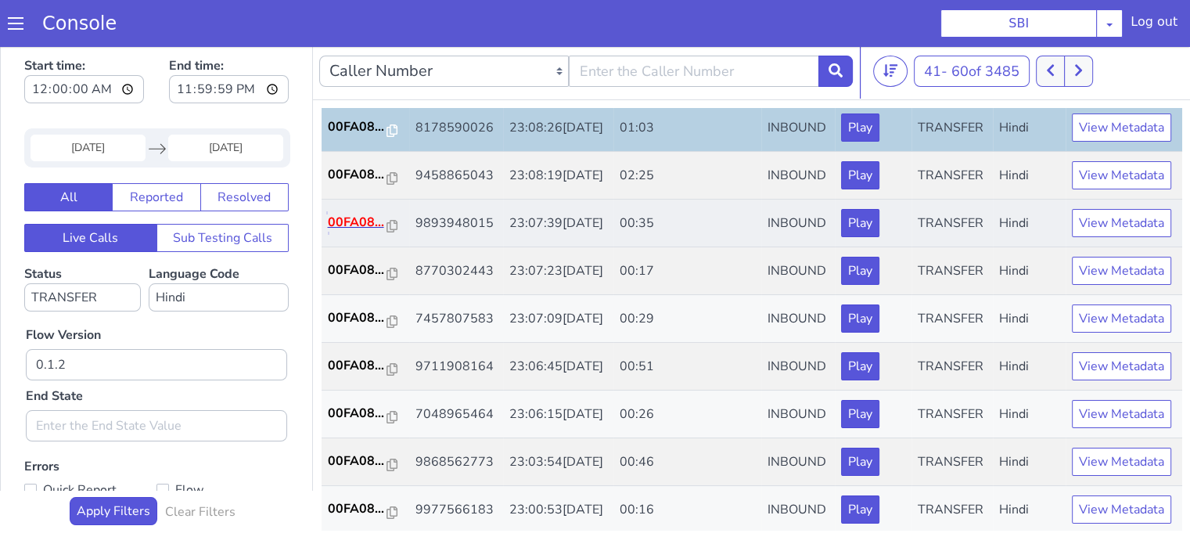
click at [335, 232] on p "00FA08..." at bounding box center [357, 222] width 59 height 19
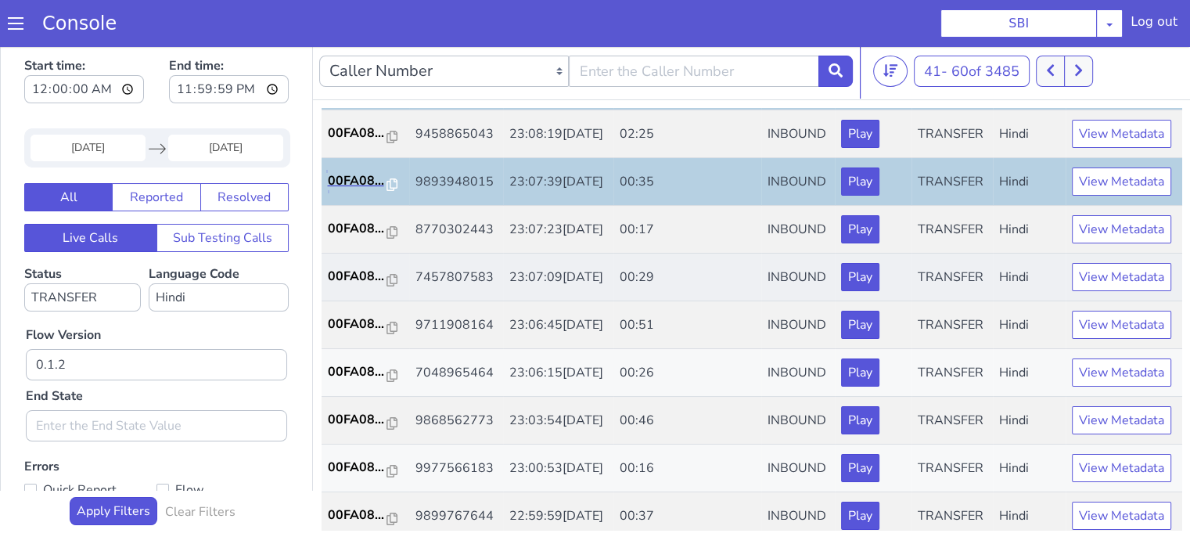
scroll to position [313, 0]
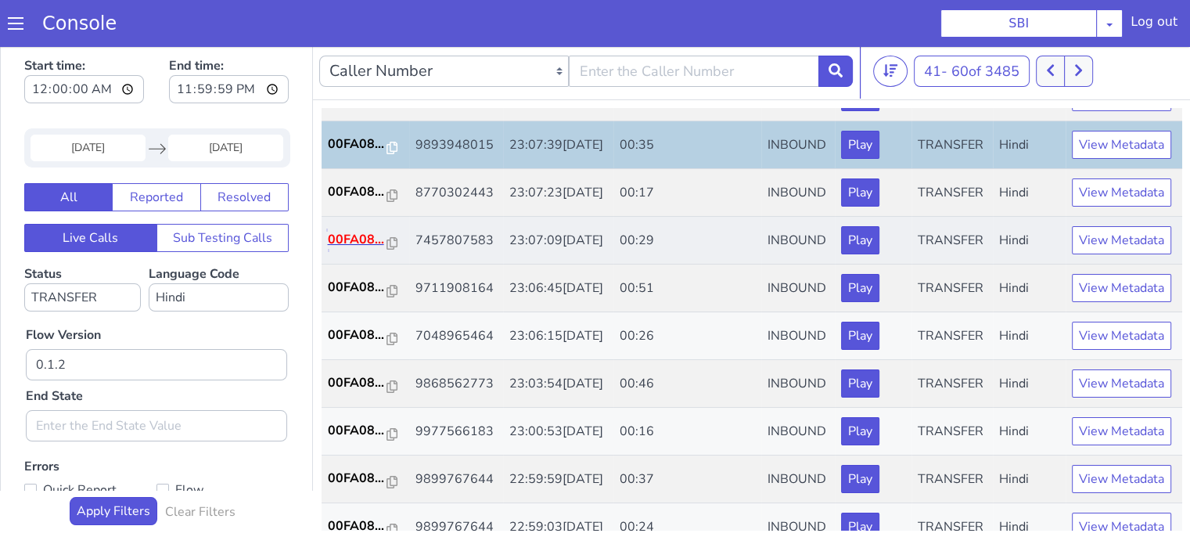
click at [344, 249] on p "00FA08..." at bounding box center [357, 239] width 59 height 19
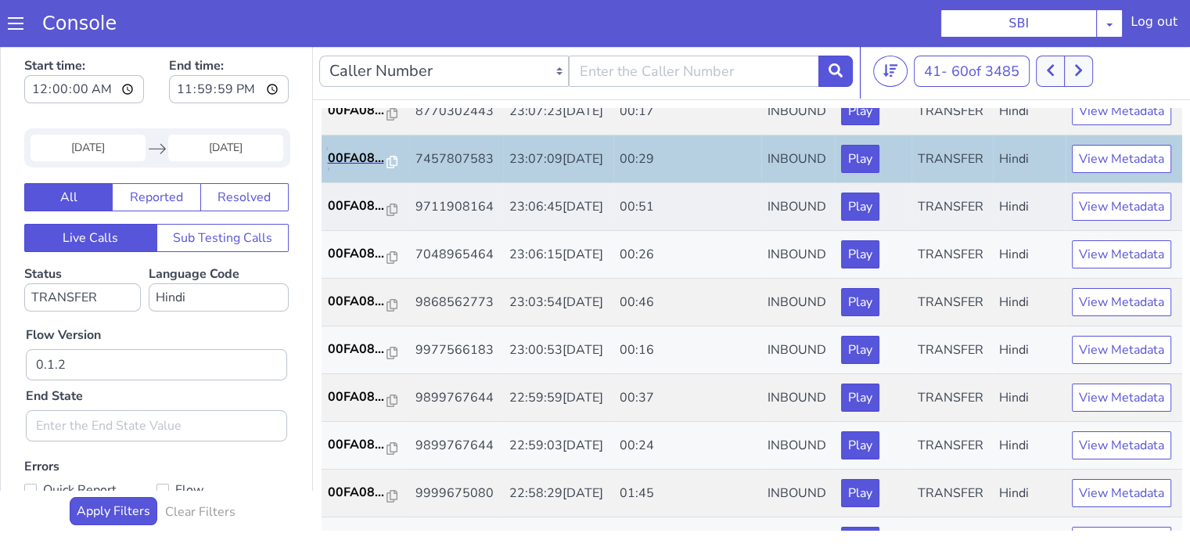
scroll to position [469, 0]
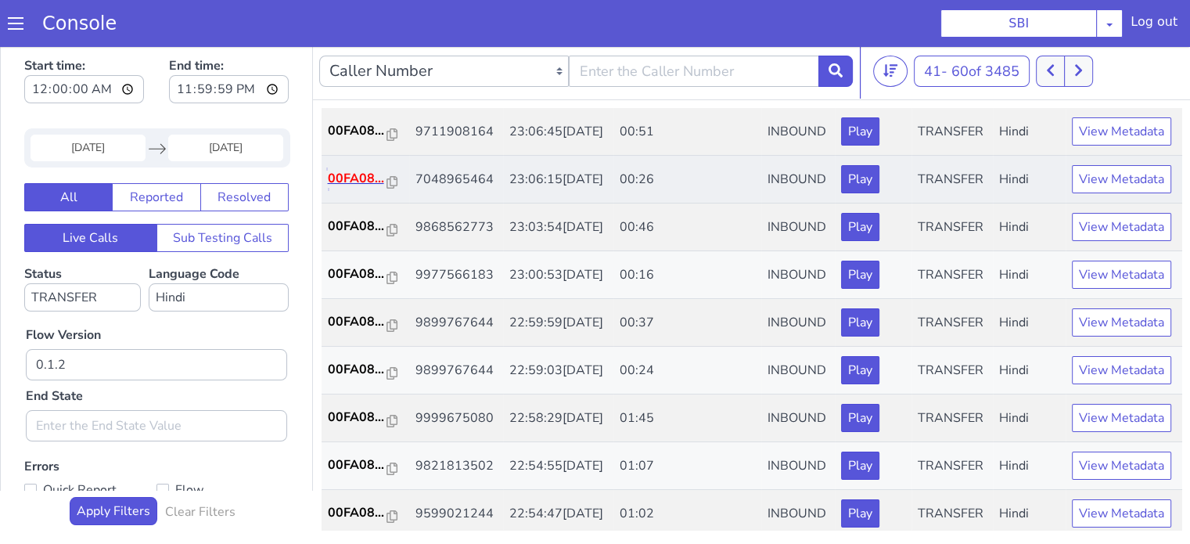
click at [365, 188] on p "00FA08..." at bounding box center [357, 178] width 59 height 19
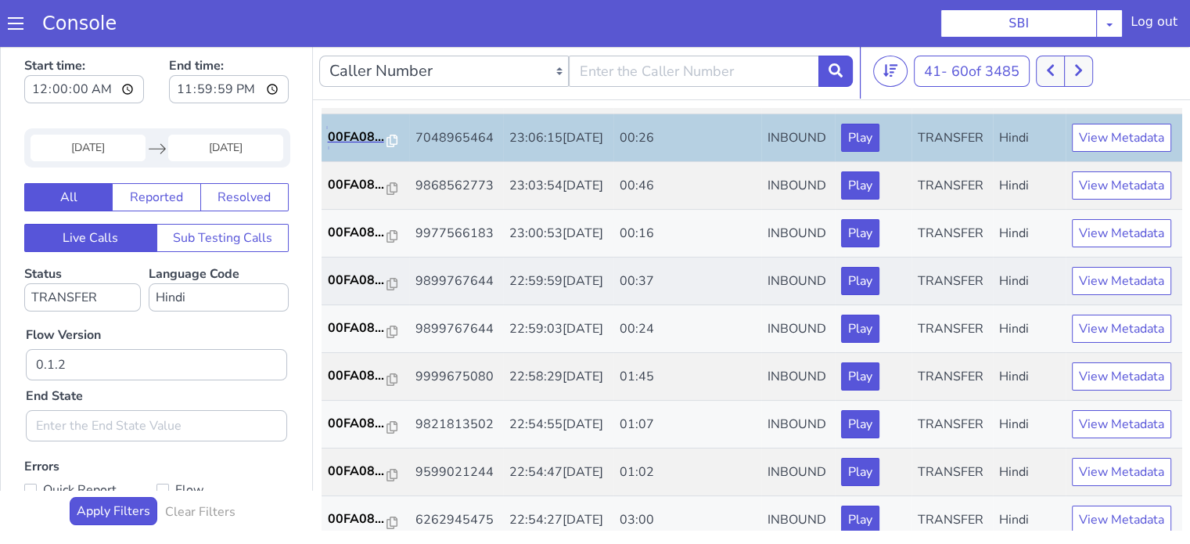
scroll to position [548, 0]
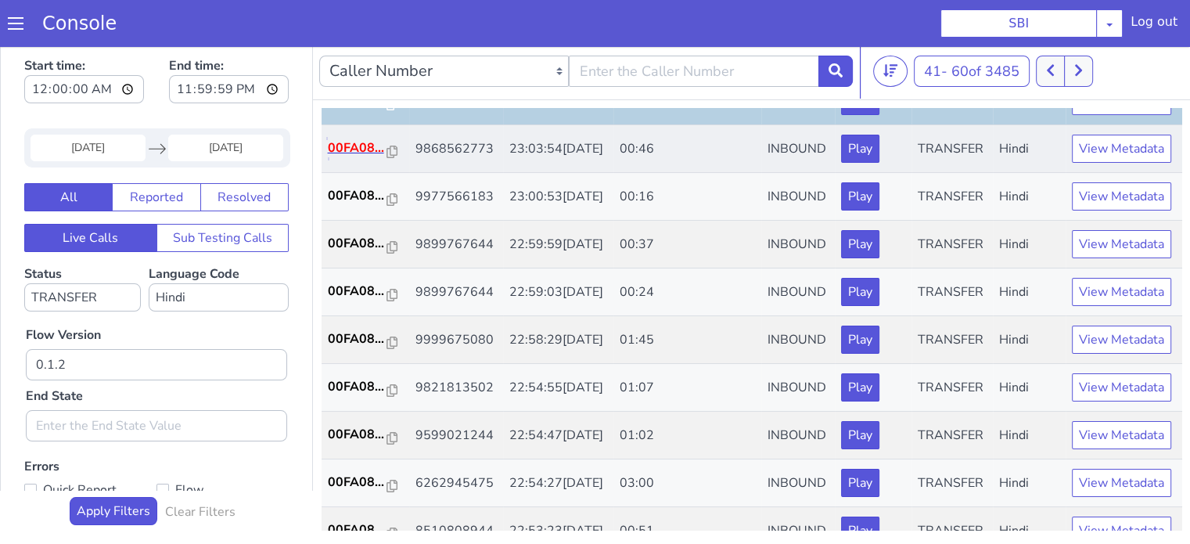
click at [353, 157] on p "00FA08..." at bounding box center [357, 148] width 59 height 19
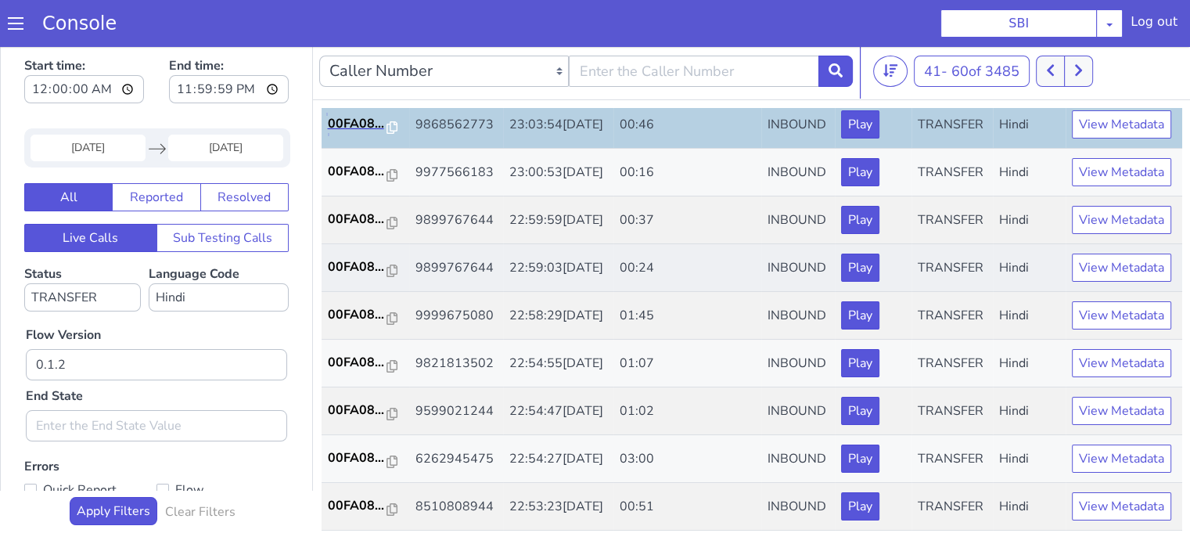
scroll to position [626, 0]
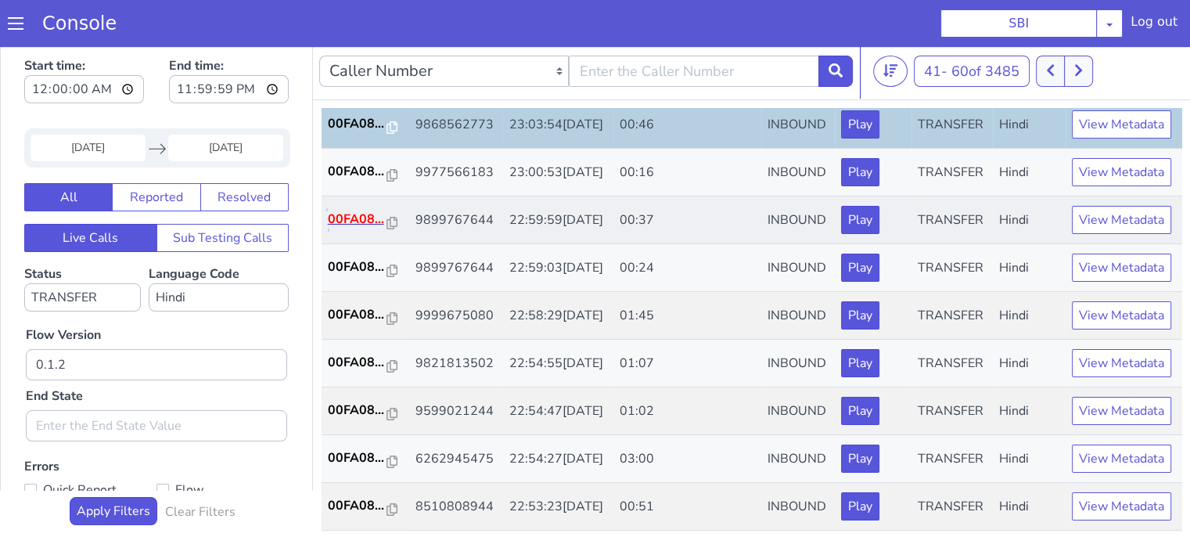
click at [359, 228] on p "00FA08..." at bounding box center [357, 219] width 59 height 19
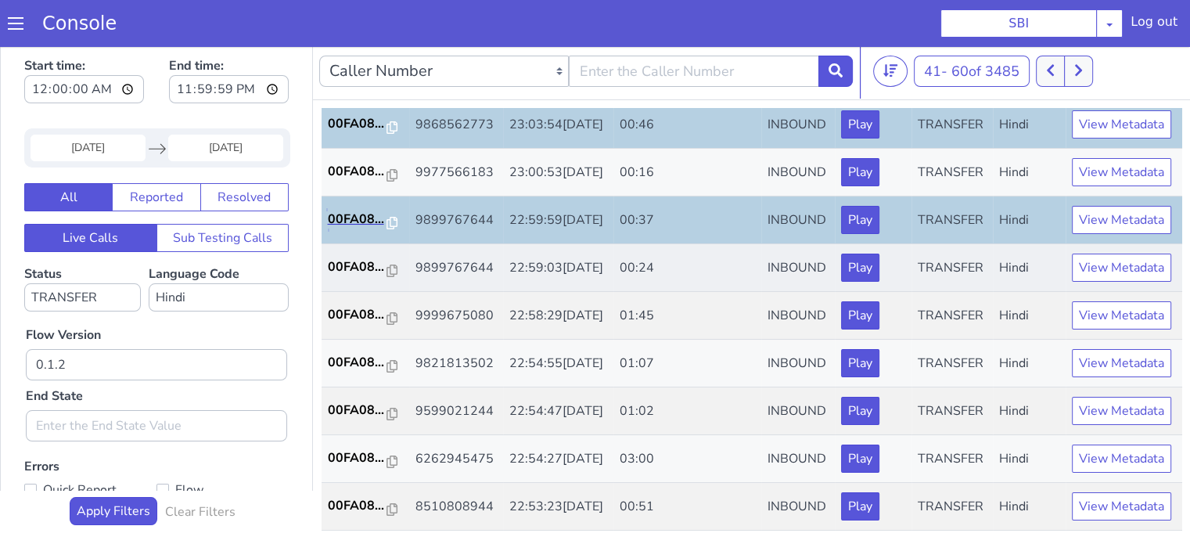
scroll to position [704, 0]
click at [361, 276] on p "00FA08..." at bounding box center [357, 266] width 59 height 19
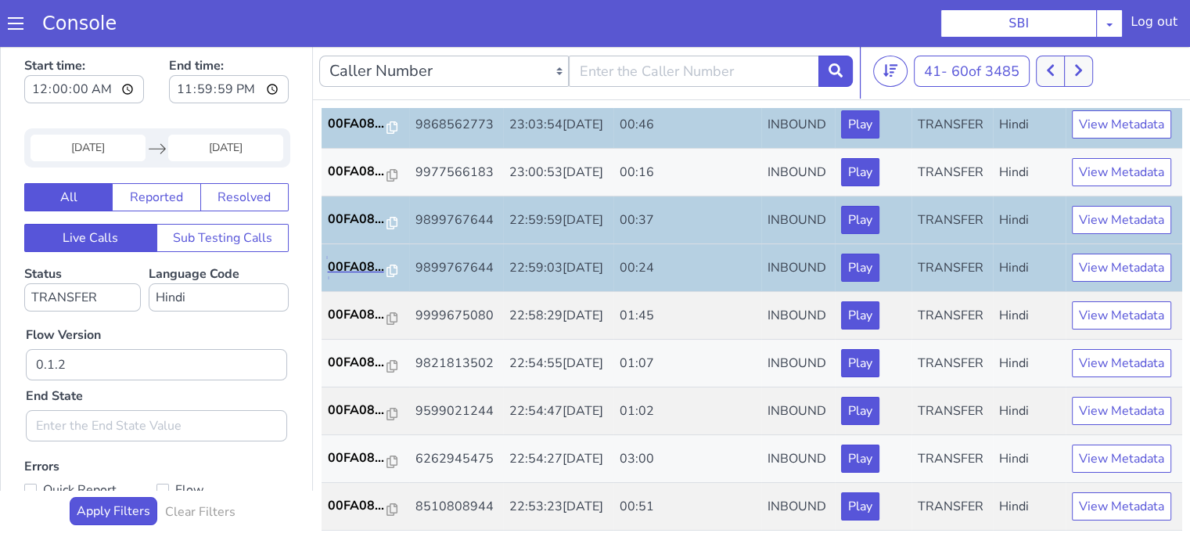
scroll to position [775, 0]
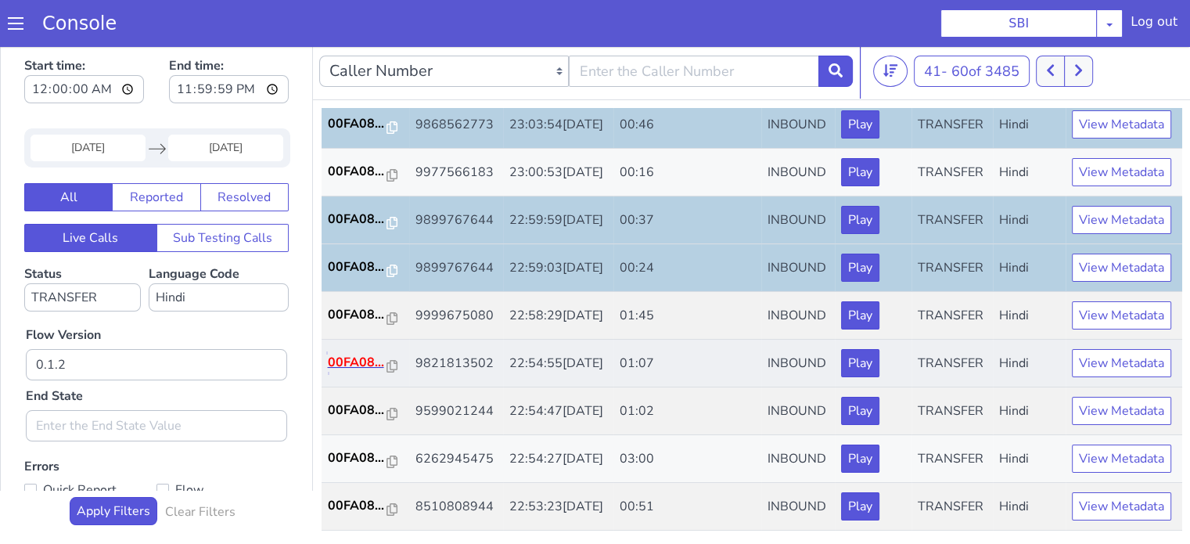
click at [360, 353] on p "00FA08..." at bounding box center [357, 362] width 59 height 19
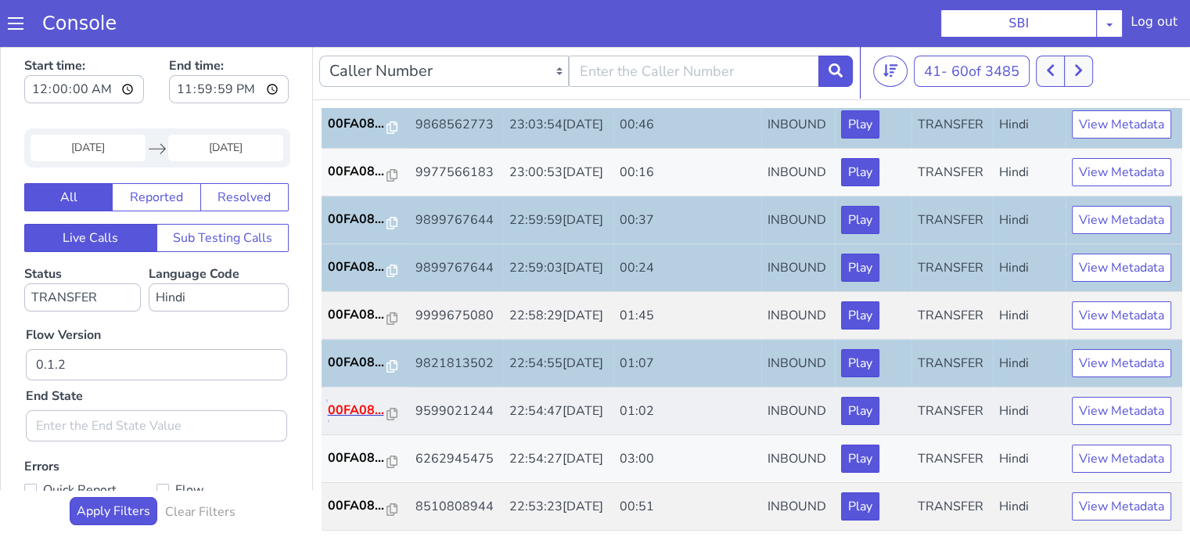
click at [361, 401] on p "00FA08..." at bounding box center [357, 410] width 59 height 19
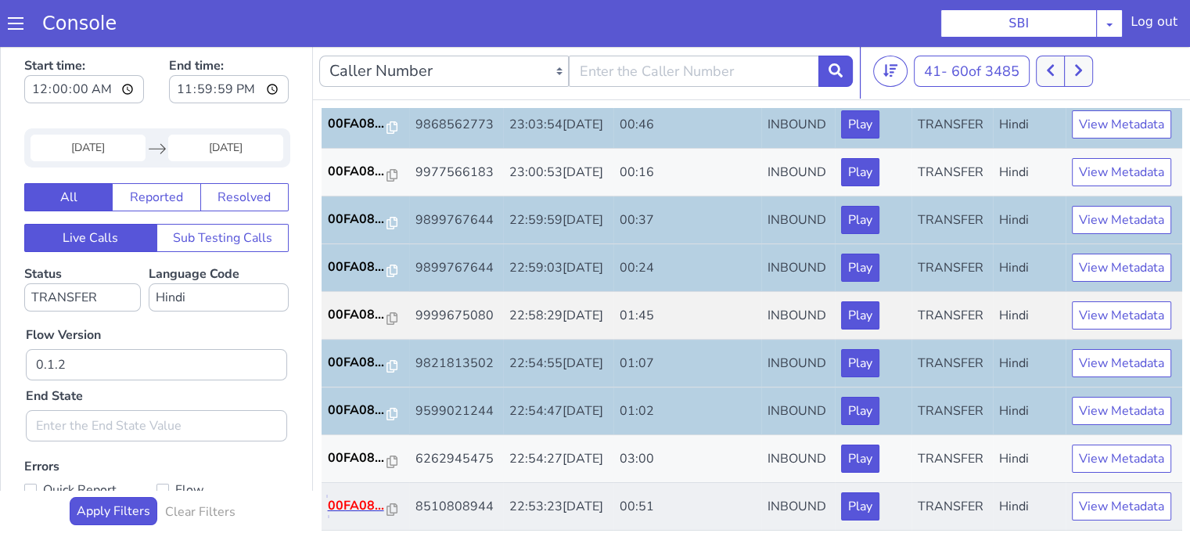
click at [357, 496] on p "00FA08..." at bounding box center [357, 505] width 59 height 19
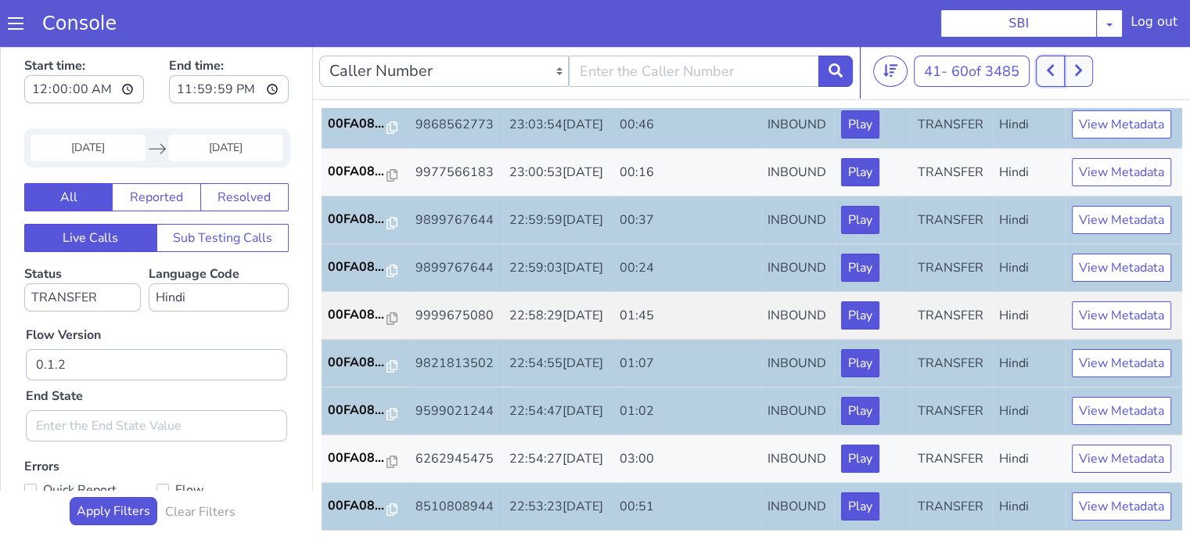
click at [1052, 74] on icon at bounding box center [1050, 70] width 9 height 14
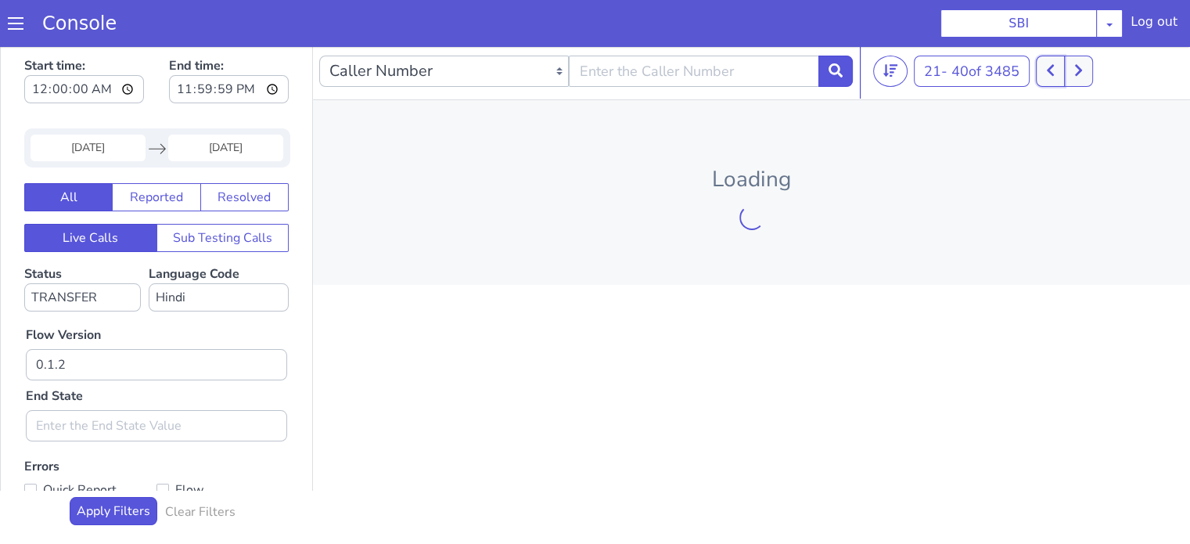
click at [1053, 73] on icon at bounding box center [1050, 71] width 7 height 12
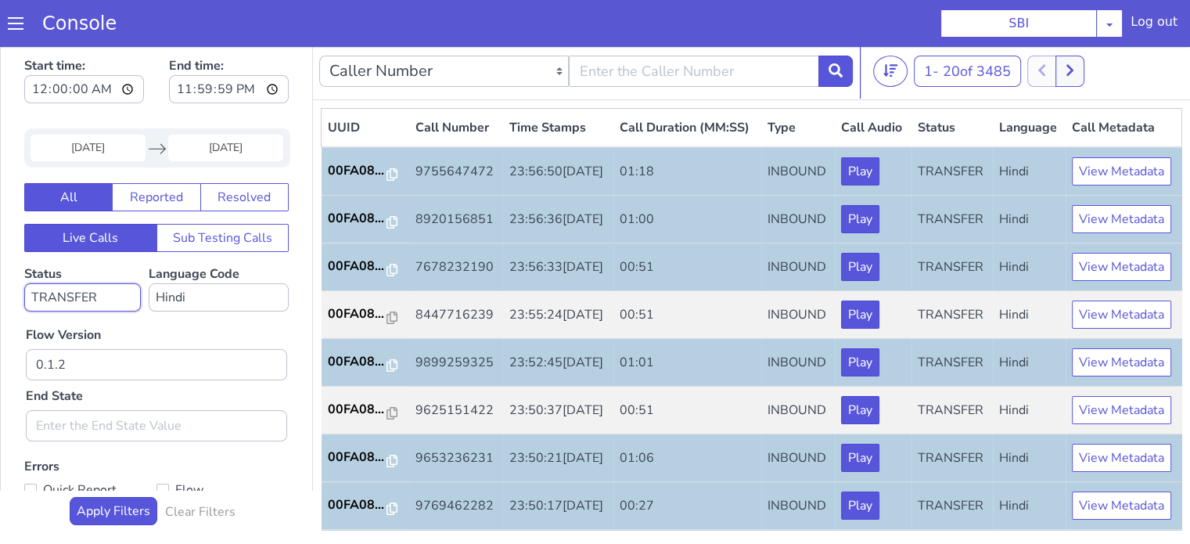
click at [70, 290] on select "No status selected HANGUP USER_HANGUP TRANSFER UNKNOWN" at bounding box center [82, 297] width 117 height 28
select select "HANGUP"
click at [24, 283] on select "No status selected HANGUP USER_HANGUP TRANSFER UNKNOWN" at bounding box center [82, 297] width 117 height 28
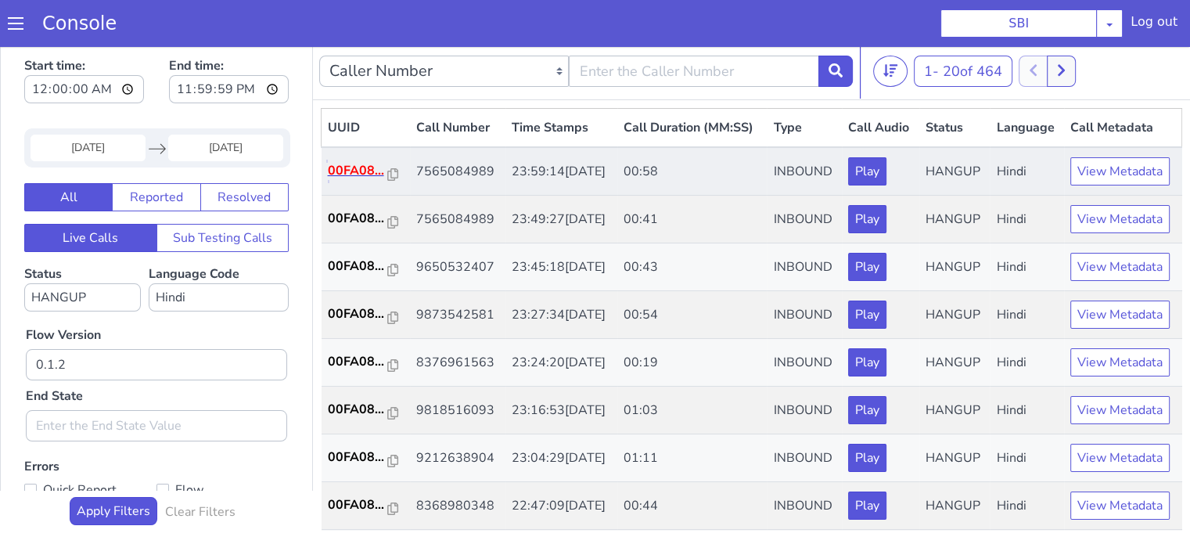
click at [346, 180] on p "00FA08..." at bounding box center [358, 170] width 61 height 19
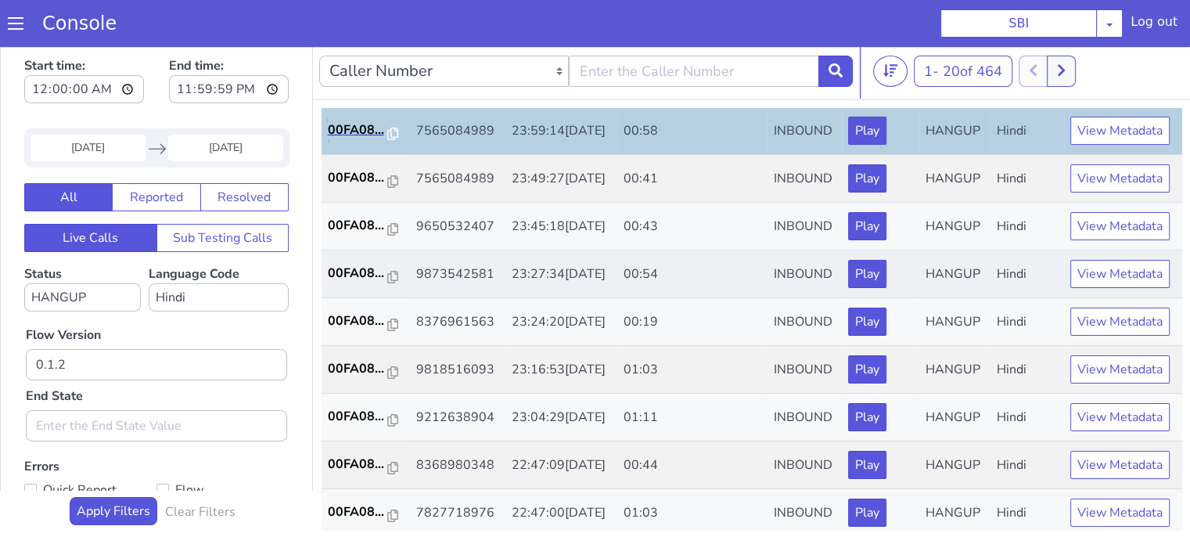
scroll to position [78, 0]
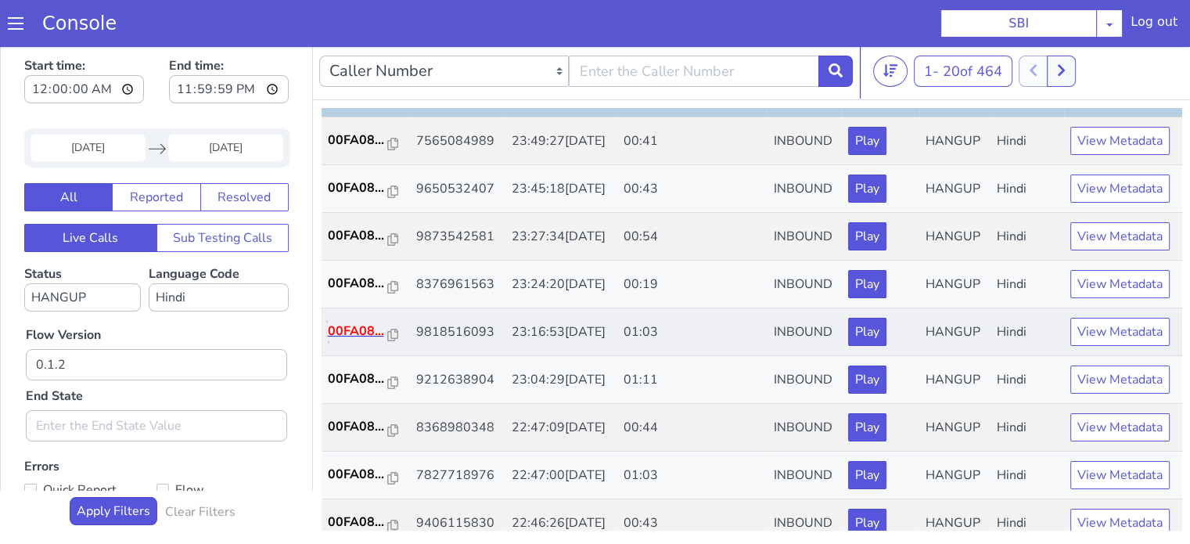
click at [360, 340] on p "00FA08..." at bounding box center [358, 331] width 61 height 19
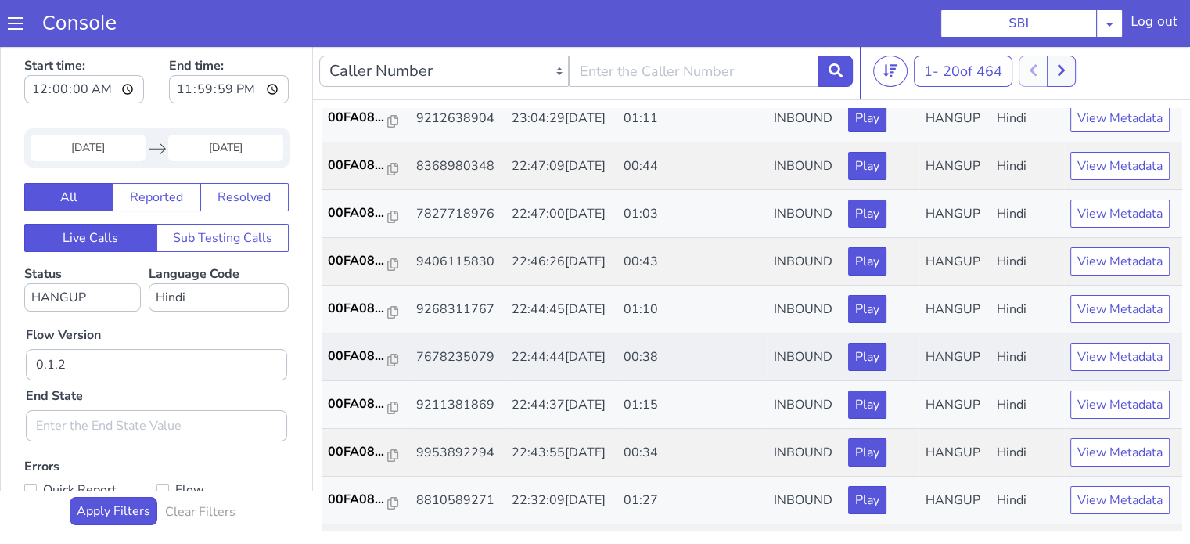
scroll to position [313, 0]
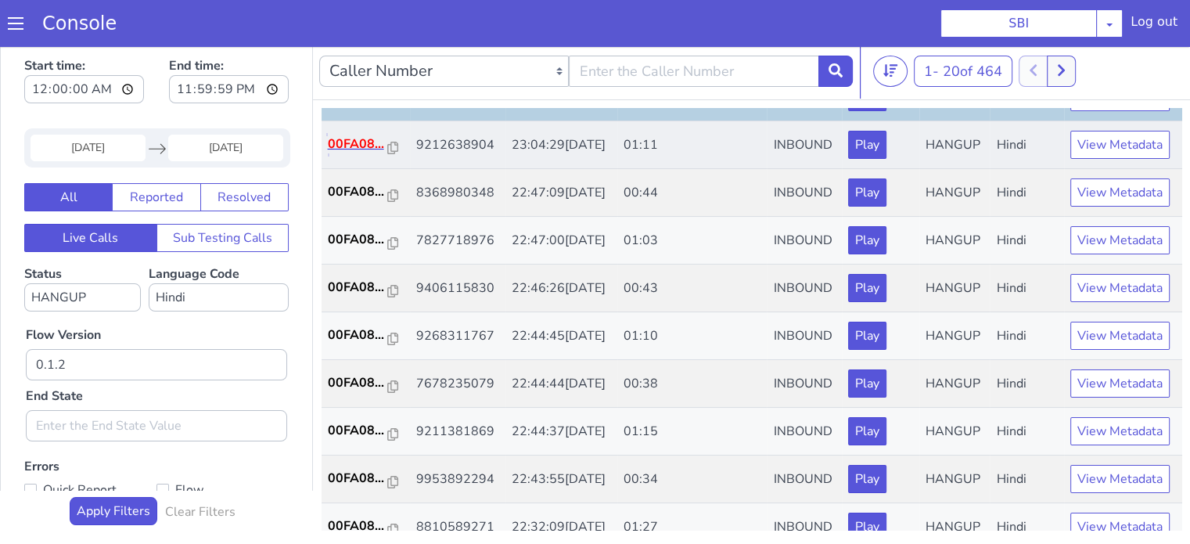
click at [347, 153] on p "00FA08..." at bounding box center [358, 144] width 61 height 19
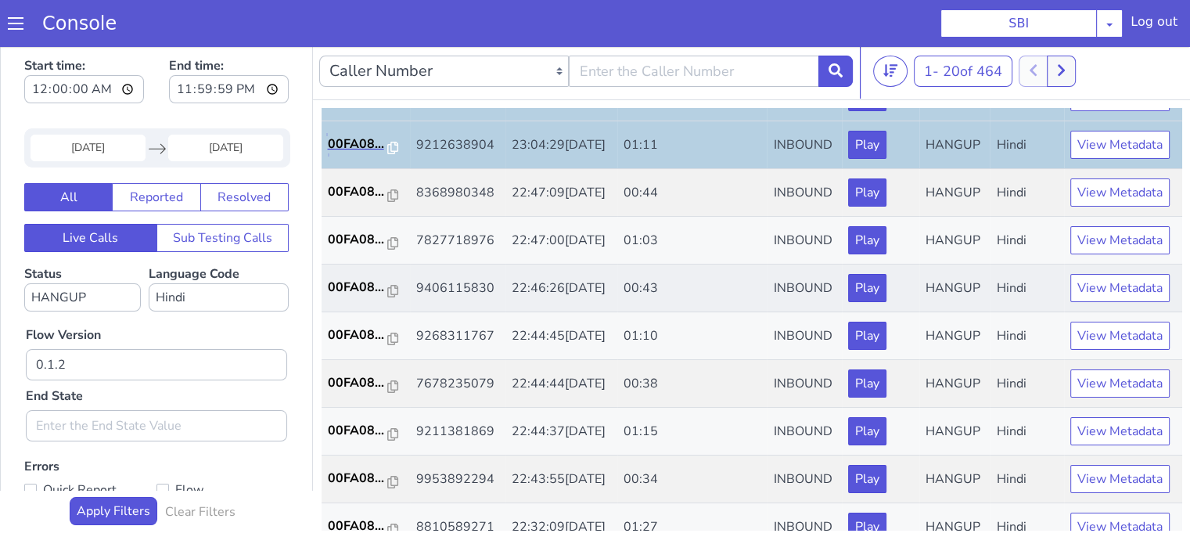
scroll to position [469, 0]
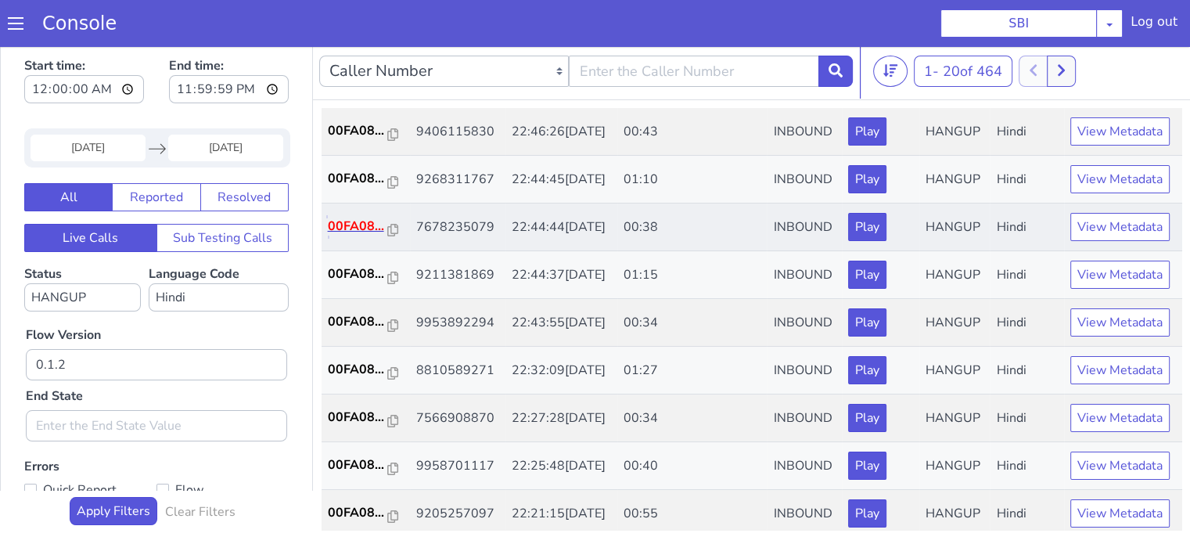
click at [344, 236] on p "00FA08..." at bounding box center [358, 226] width 61 height 19
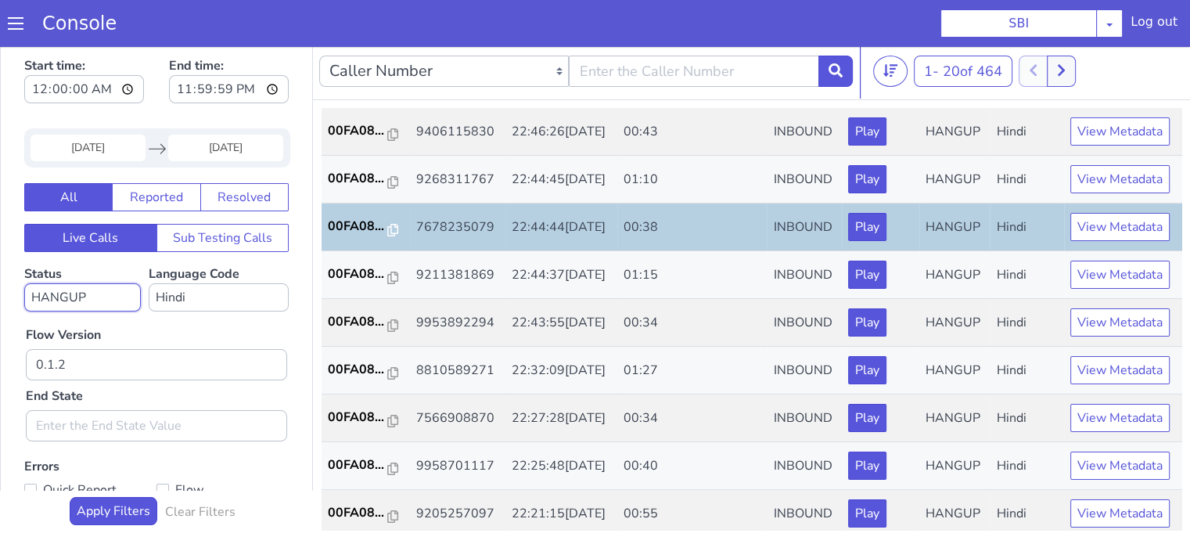
click at [110, 300] on select "No status selected HANGUP USER_HANGUP TRANSFER UNKNOWN" at bounding box center [82, 297] width 117 height 28
select select
click at [24, 283] on select "No status selected HANGUP USER_HANGUP TRANSFER UNKNOWN" at bounding box center [82, 297] width 117 height 28
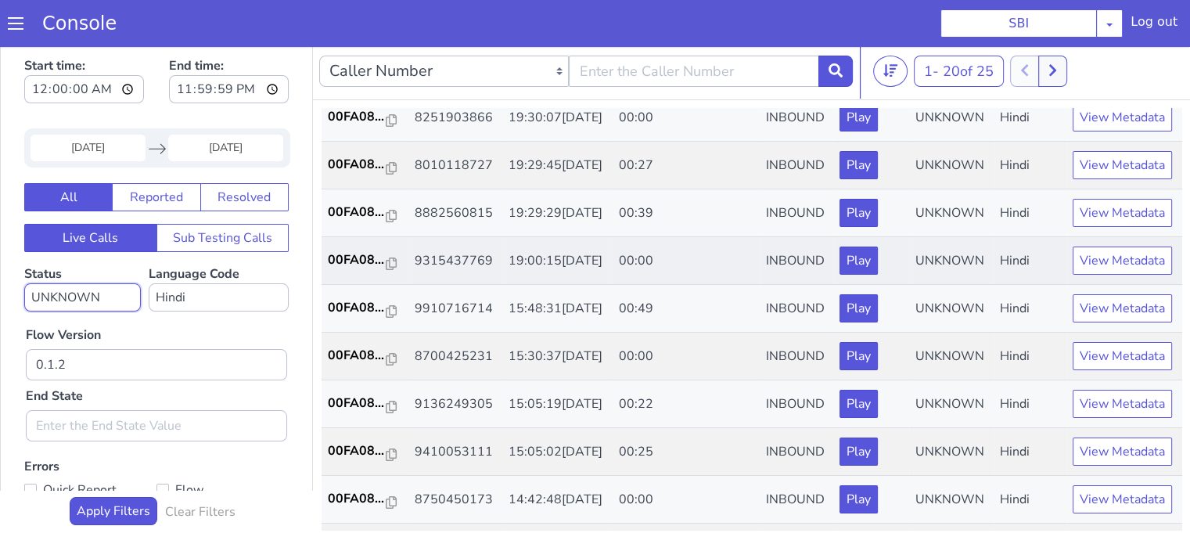
scroll to position [313, 0]
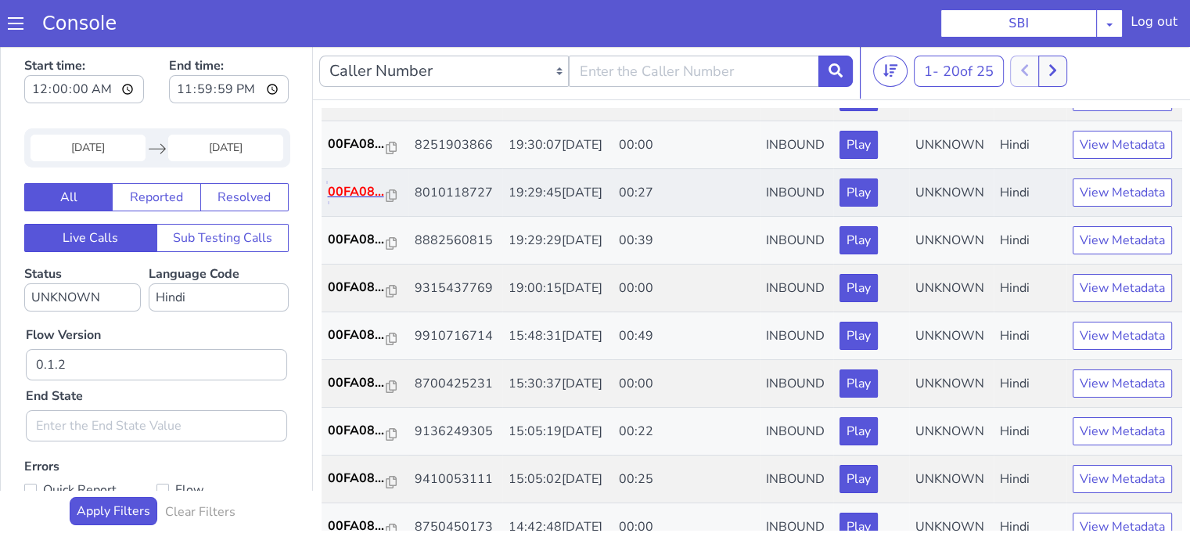
click at [338, 201] on p "00FA08..." at bounding box center [357, 191] width 59 height 19
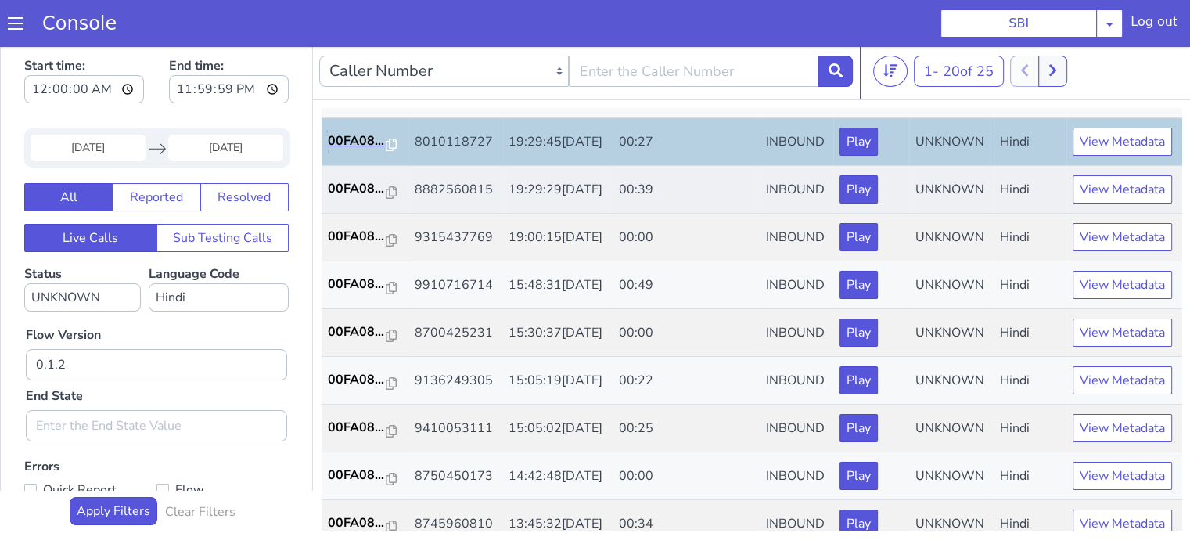
scroll to position [391, 0]
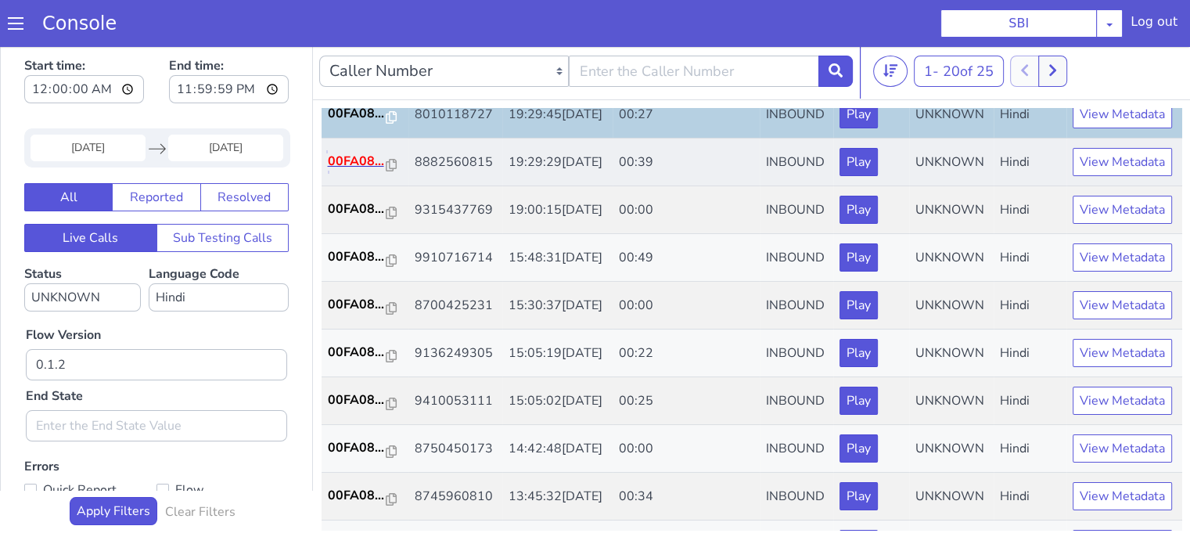
click at [344, 171] on p "00FA08..." at bounding box center [357, 161] width 59 height 19
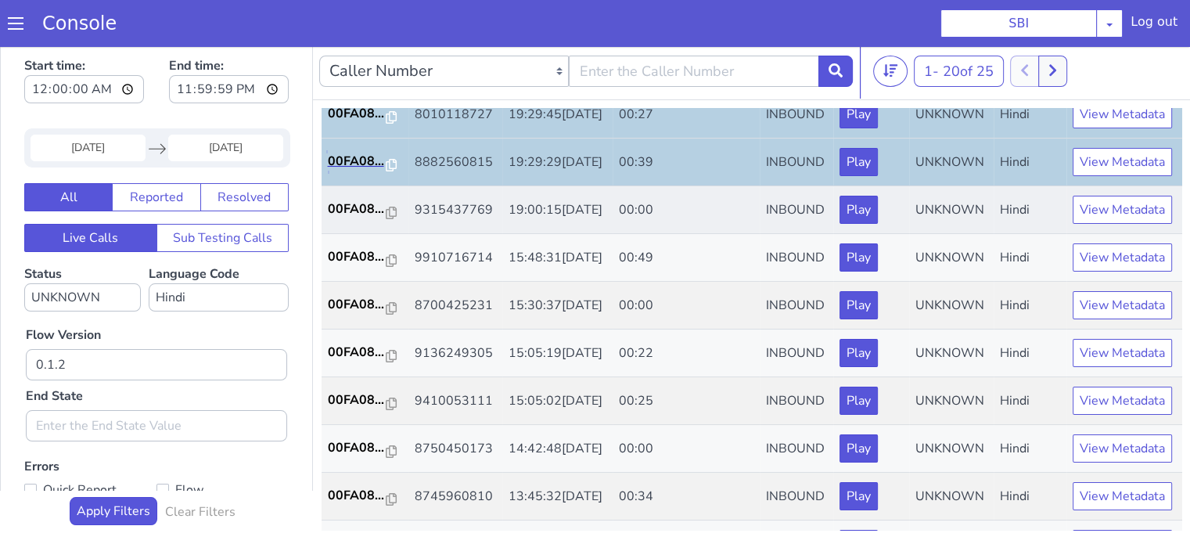
scroll to position [469, 0]
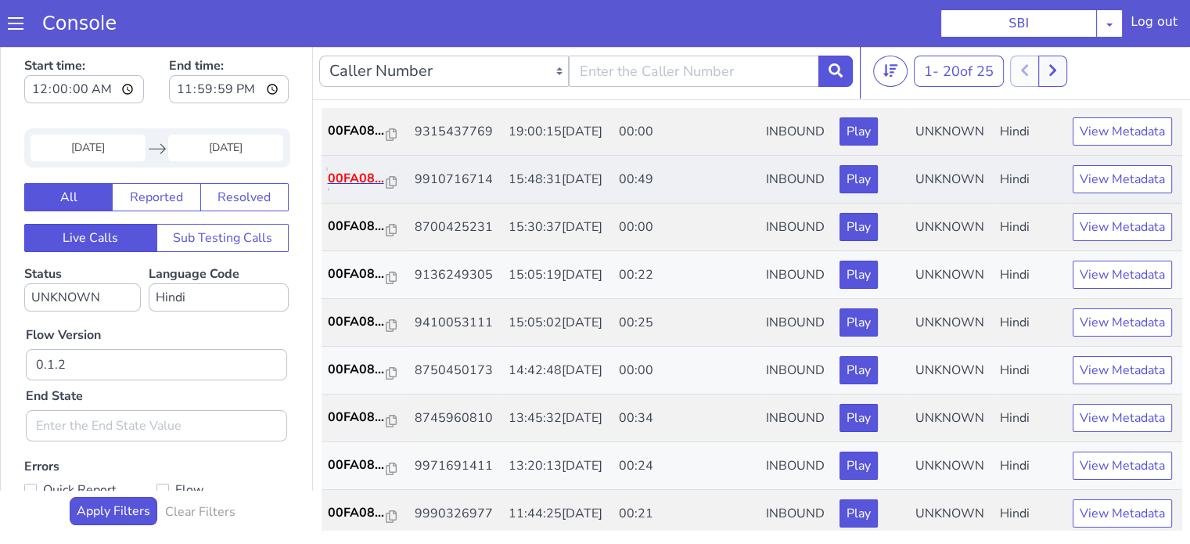
click at [351, 188] on p "00FA08..." at bounding box center [357, 178] width 59 height 19
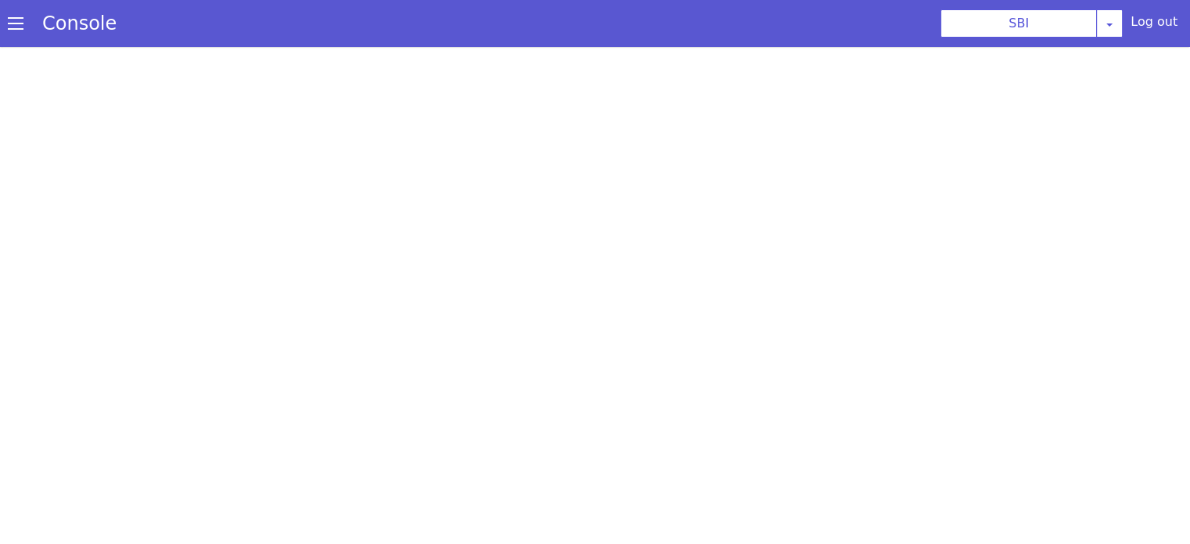
click at [753, 24] on section "Console SBI AO Smith Airtel DTH Pilot Airtel POC Alice Blue NT Aliceblue Americ…" at bounding box center [595, 23] width 1190 height 47
